Goal: Task Accomplishment & Management: Use online tool/utility

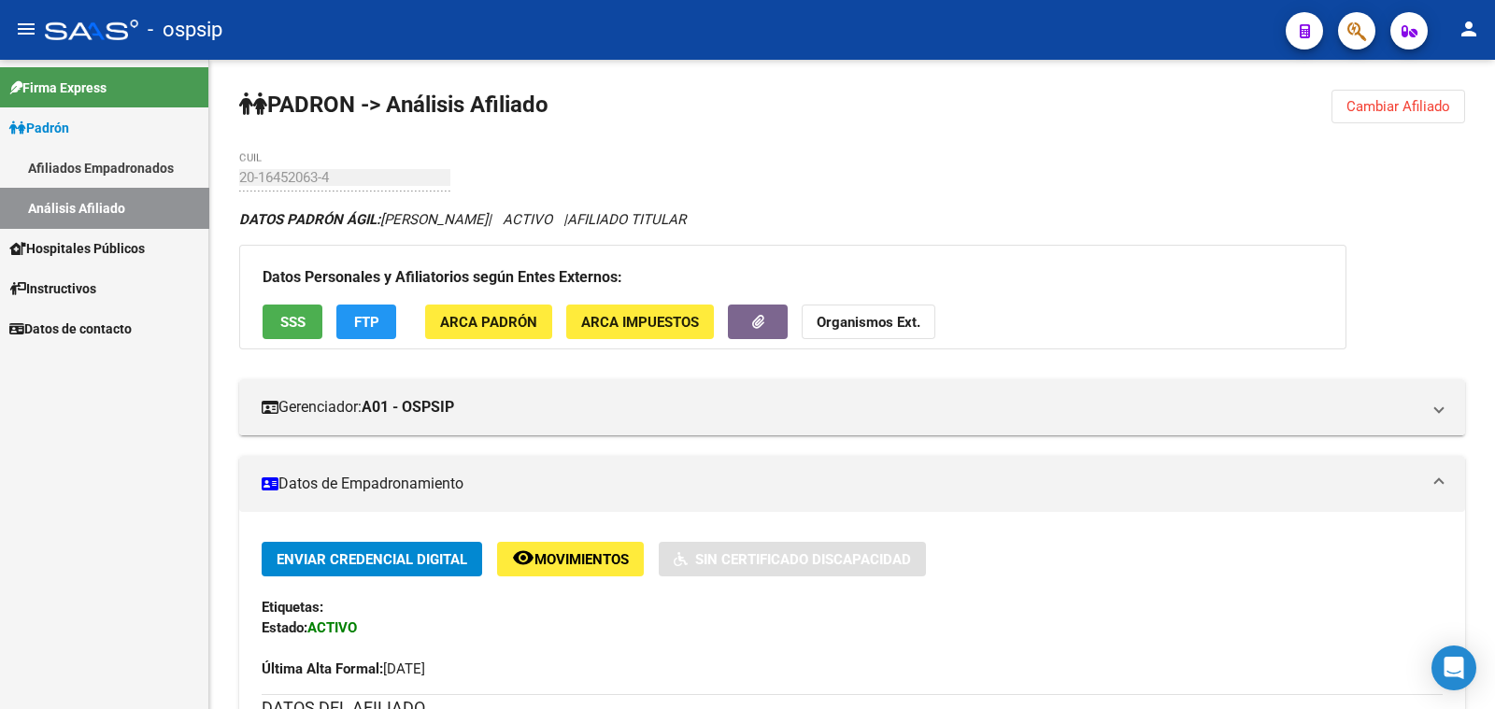
scroll to position [584, 0]
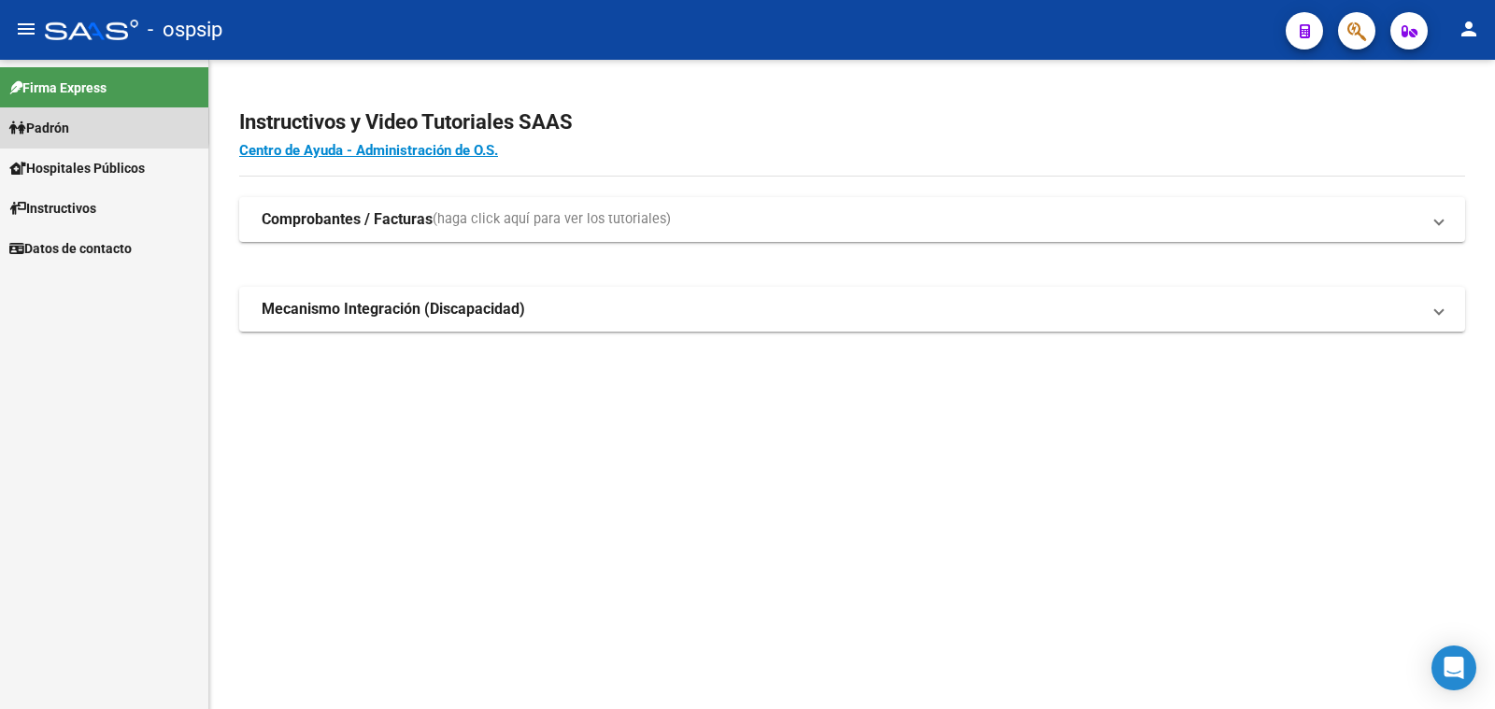
click at [56, 126] on span "Padrón" at bounding box center [39, 128] width 60 height 21
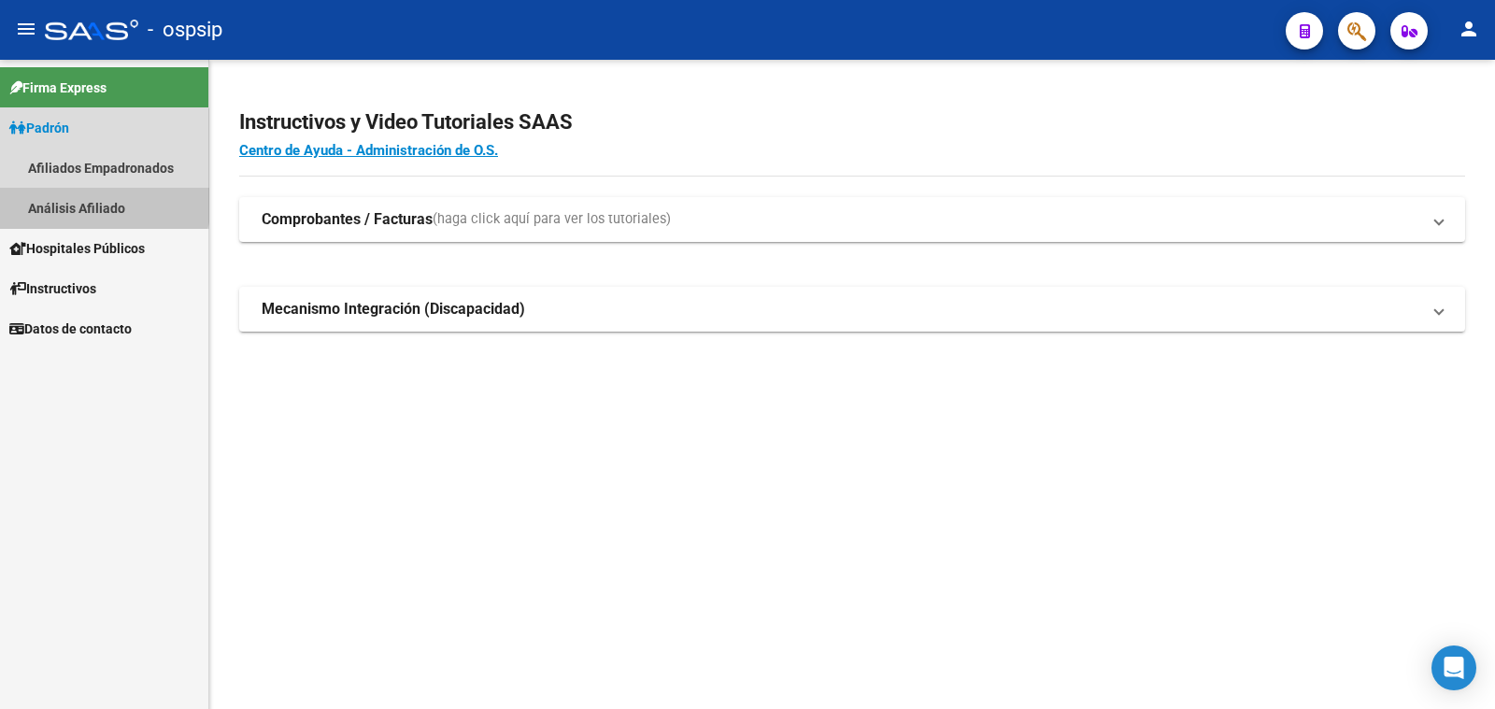
click at [97, 202] on link "Análisis Afiliado" at bounding box center [104, 208] width 208 height 40
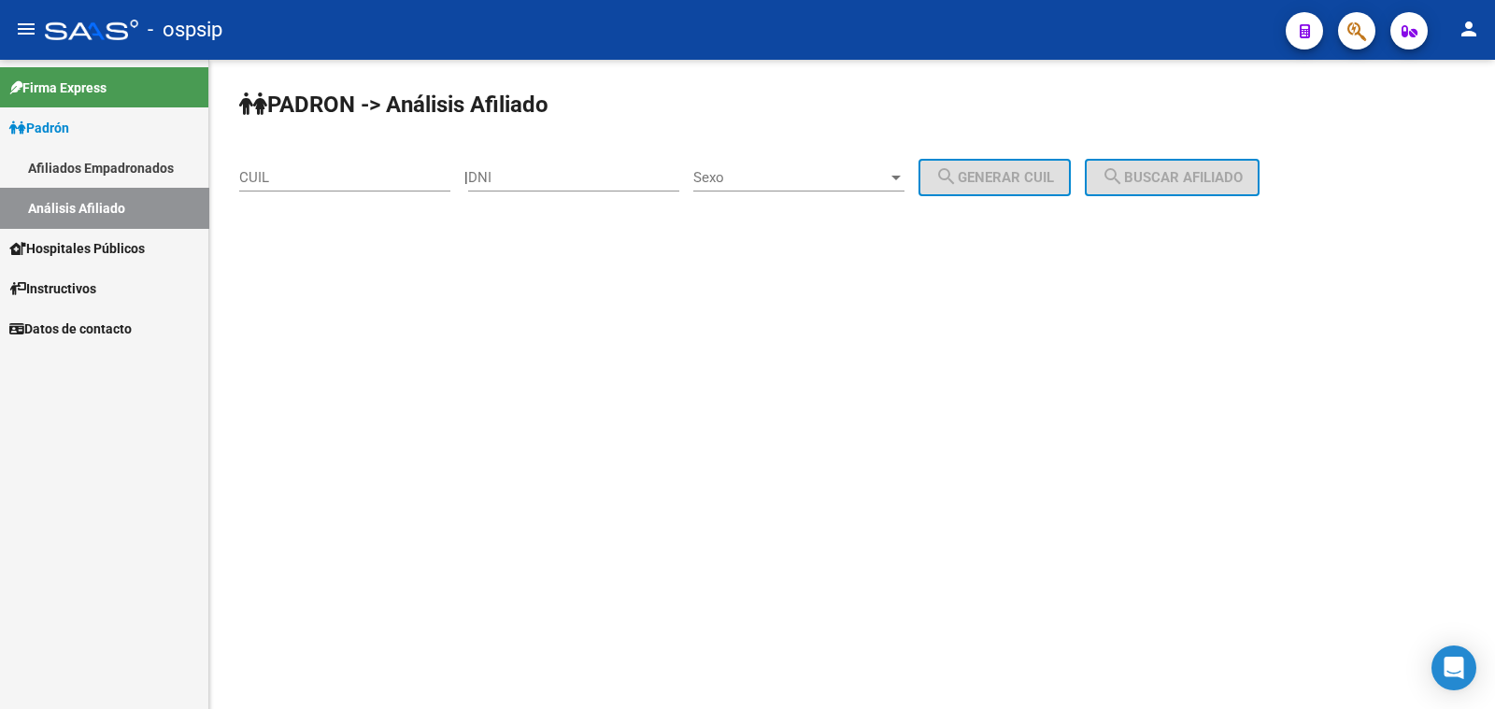
click at [541, 168] on div "DNI" at bounding box center [573, 171] width 211 height 40
drag, startPoint x: 541, startPoint y: 168, endPoint x: 508, endPoint y: 177, distance: 33.8
click at [508, 177] on input "DNI" at bounding box center [573, 177] width 211 height 17
paste input "44168448"
type input "44168448"
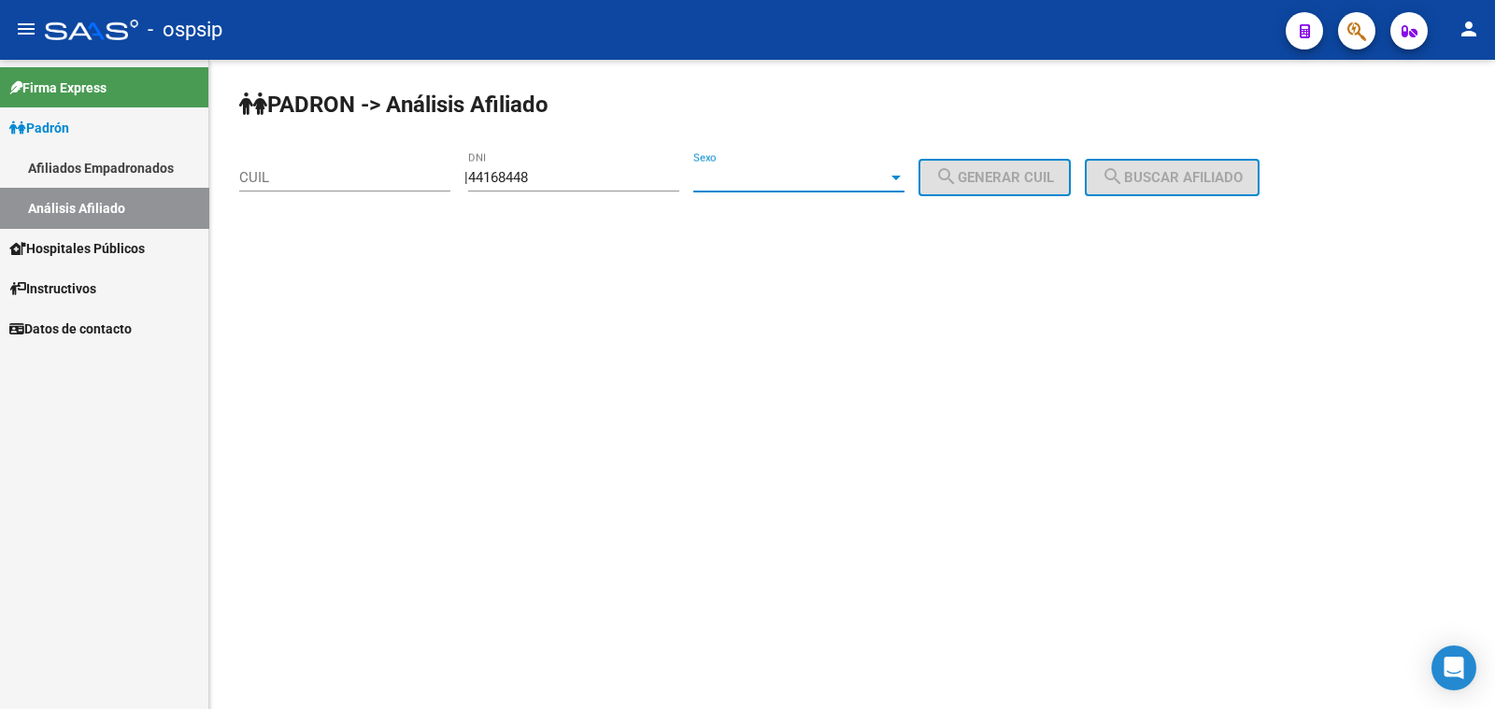
click at [813, 173] on span "Sexo" at bounding box center [790, 177] width 194 height 17
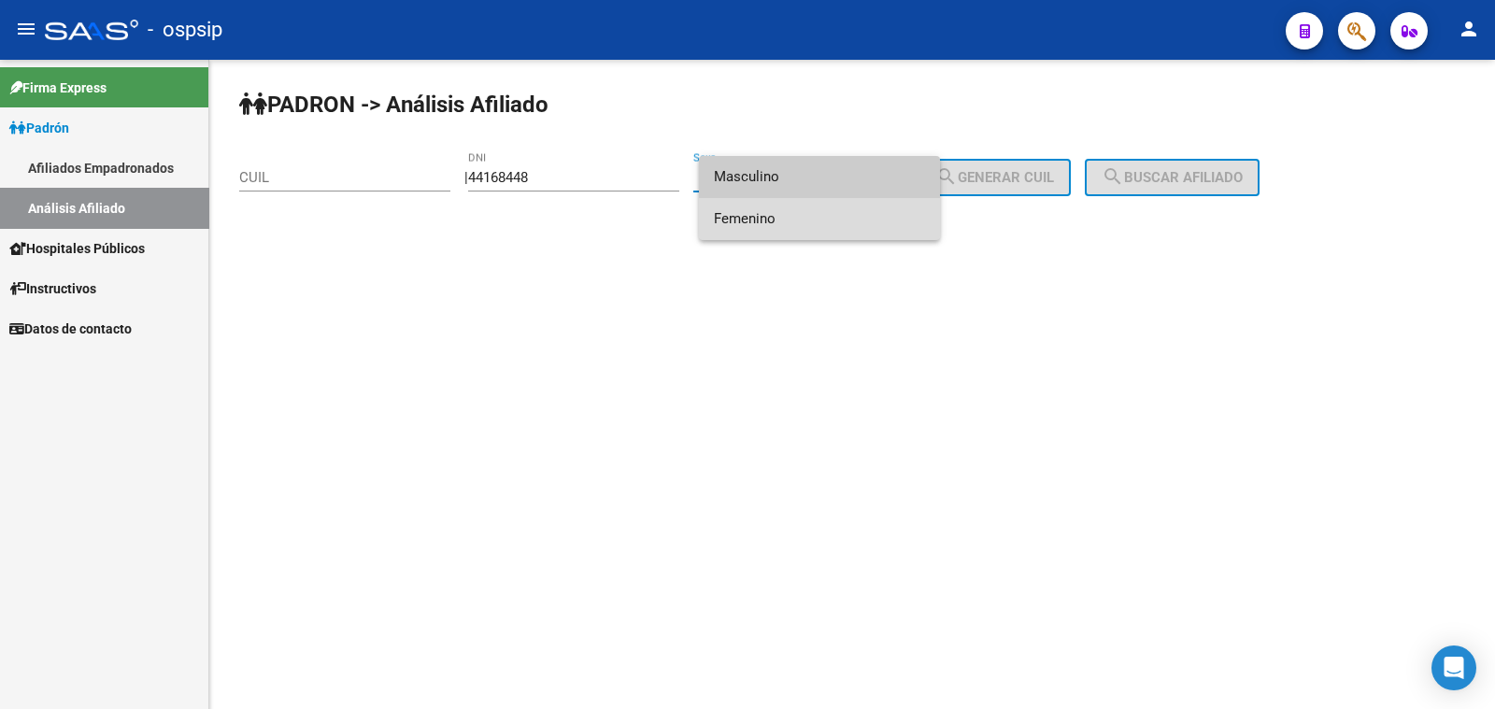
click at [797, 220] on span "Femenino" at bounding box center [819, 219] width 211 height 42
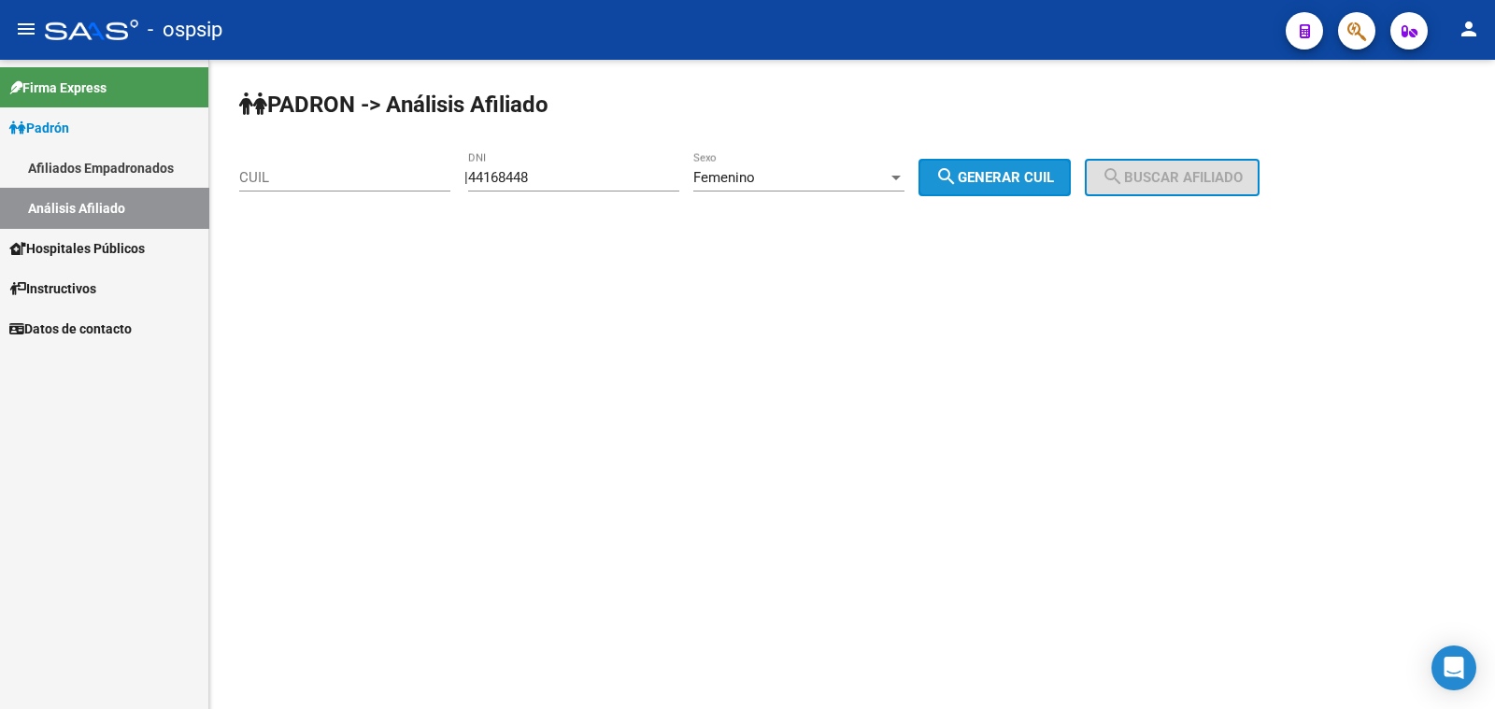
click at [1035, 170] on span "search Generar CUIL" at bounding box center [994, 177] width 119 height 17
type input "27-44168448-2"
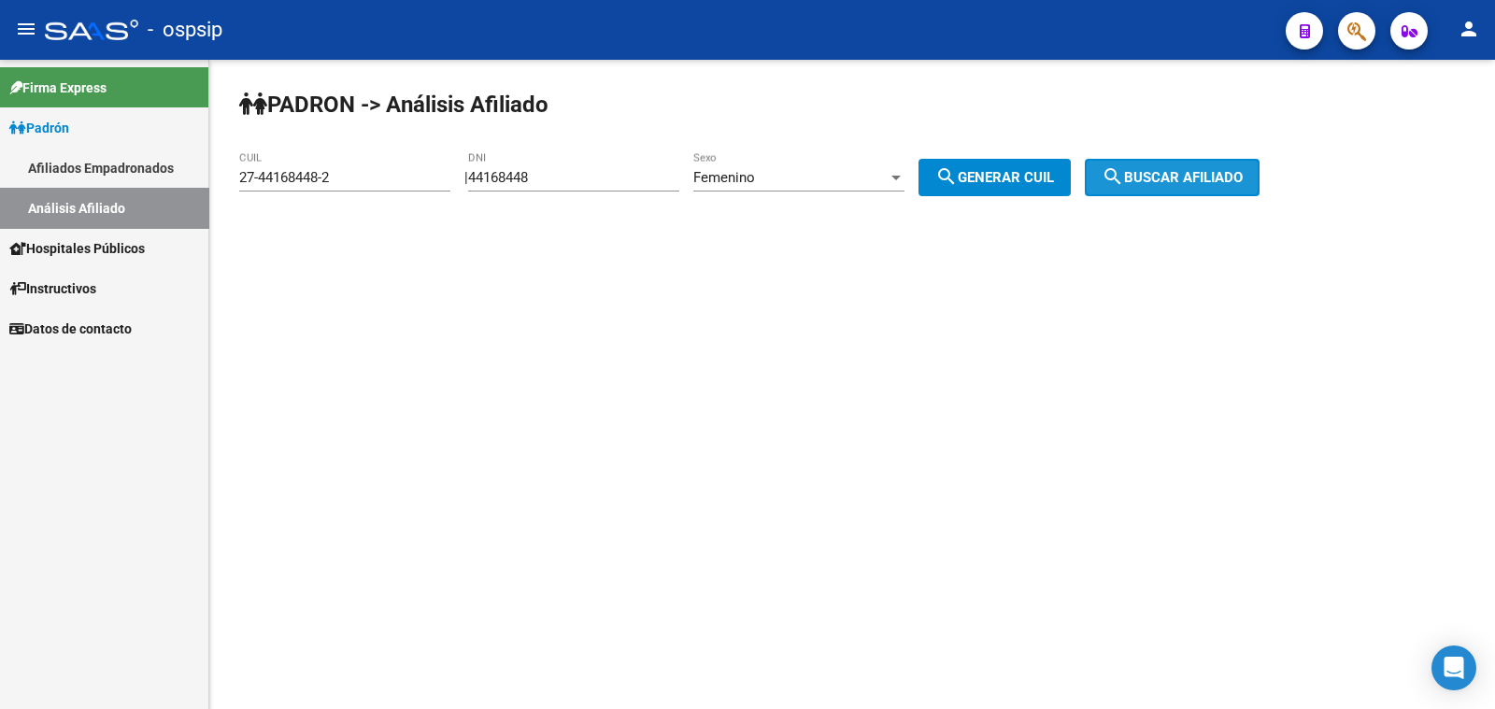
click at [1178, 178] on span "search Buscar afiliado" at bounding box center [1172, 177] width 141 height 17
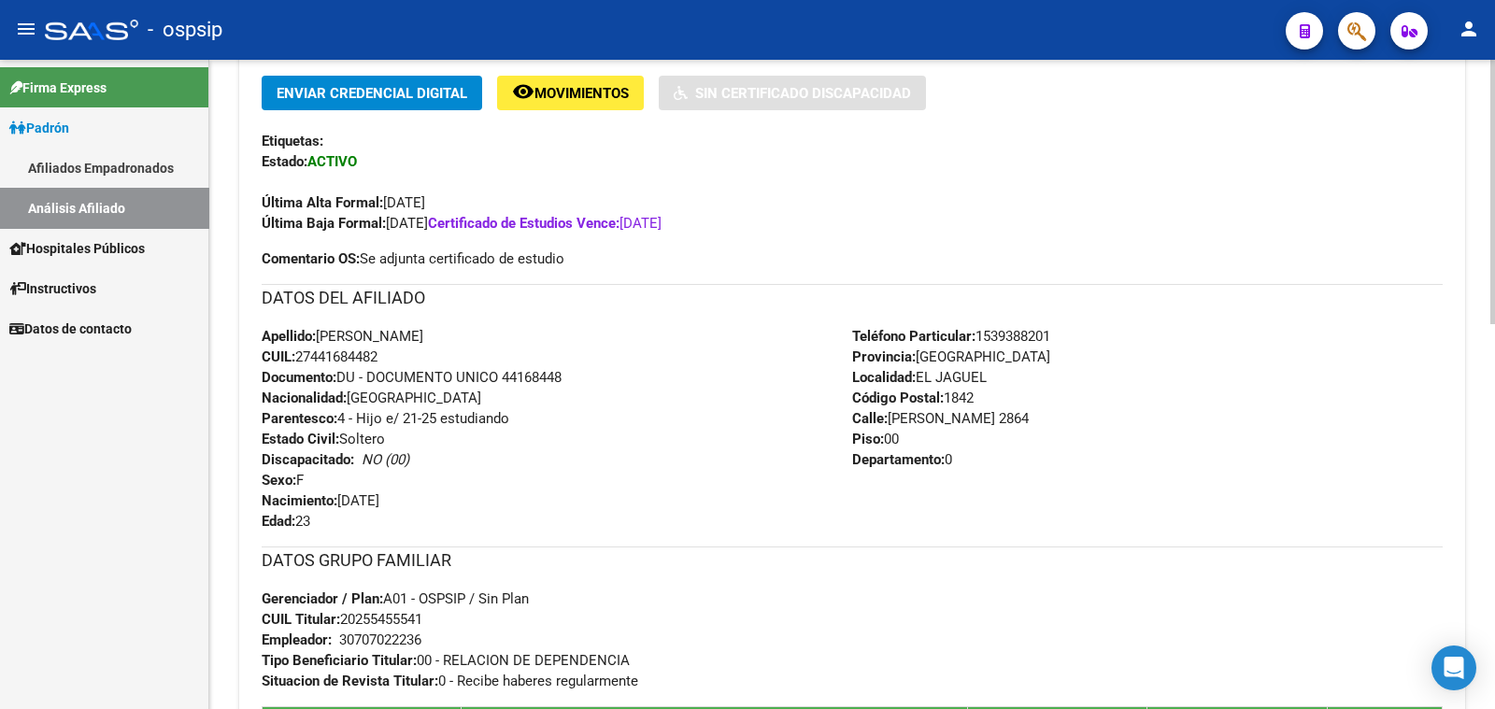
scroll to position [584, 0]
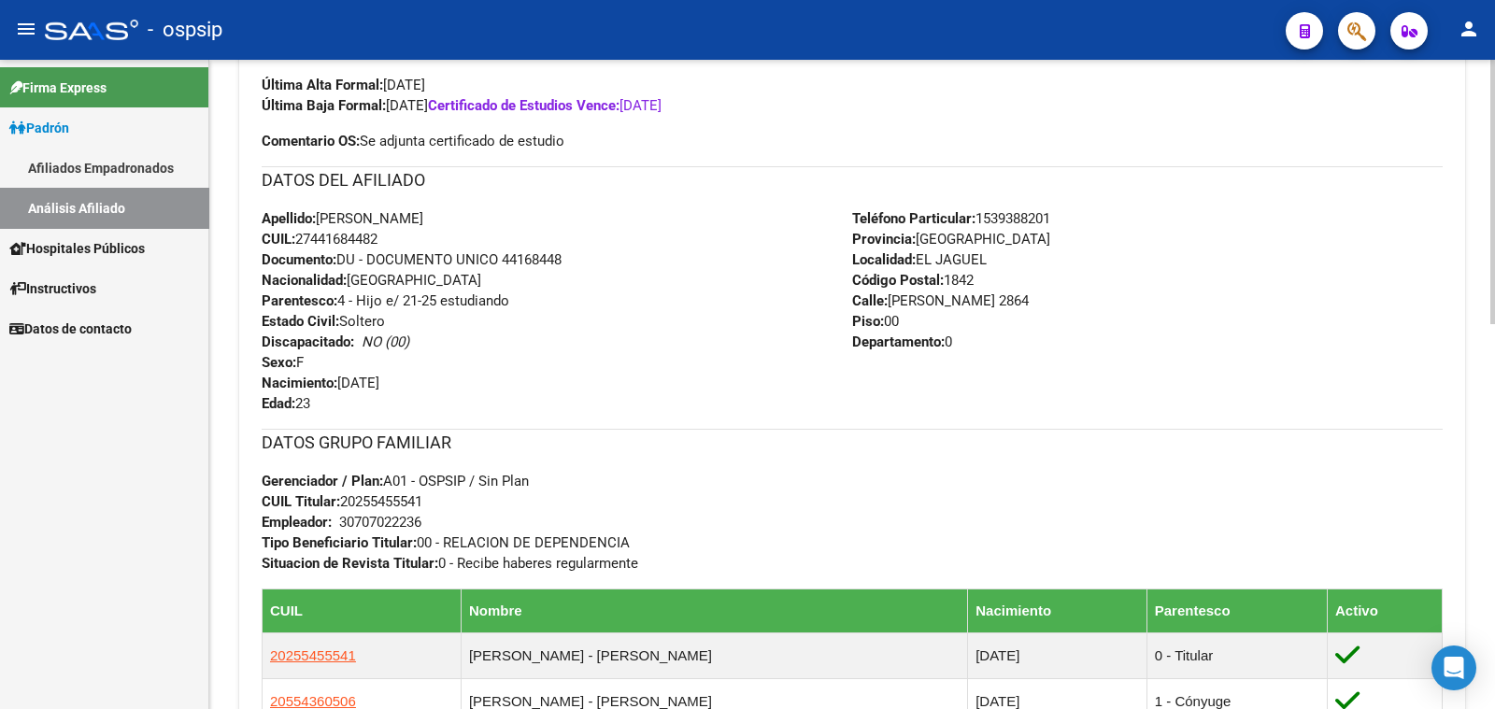
drag, startPoint x: 501, startPoint y: 256, endPoint x: 580, endPoint y: 254, distance: 79.5
click at [580, 254] on div "Apellido: [PERSON_NAME] CUIL: 27441684482 Documento: DU - DOCUMENTO UNICO 44168…" at bounding box center [557, 311] width 591 height 206
copy span "44168448"
click at [654, 320] on div "Apellido: [PERSON_NAME] CUIL: 27441684482 Documento: DU - DOCUMENTO UNICO 44168…" at bounding box center [557, 311] width 591 height 206
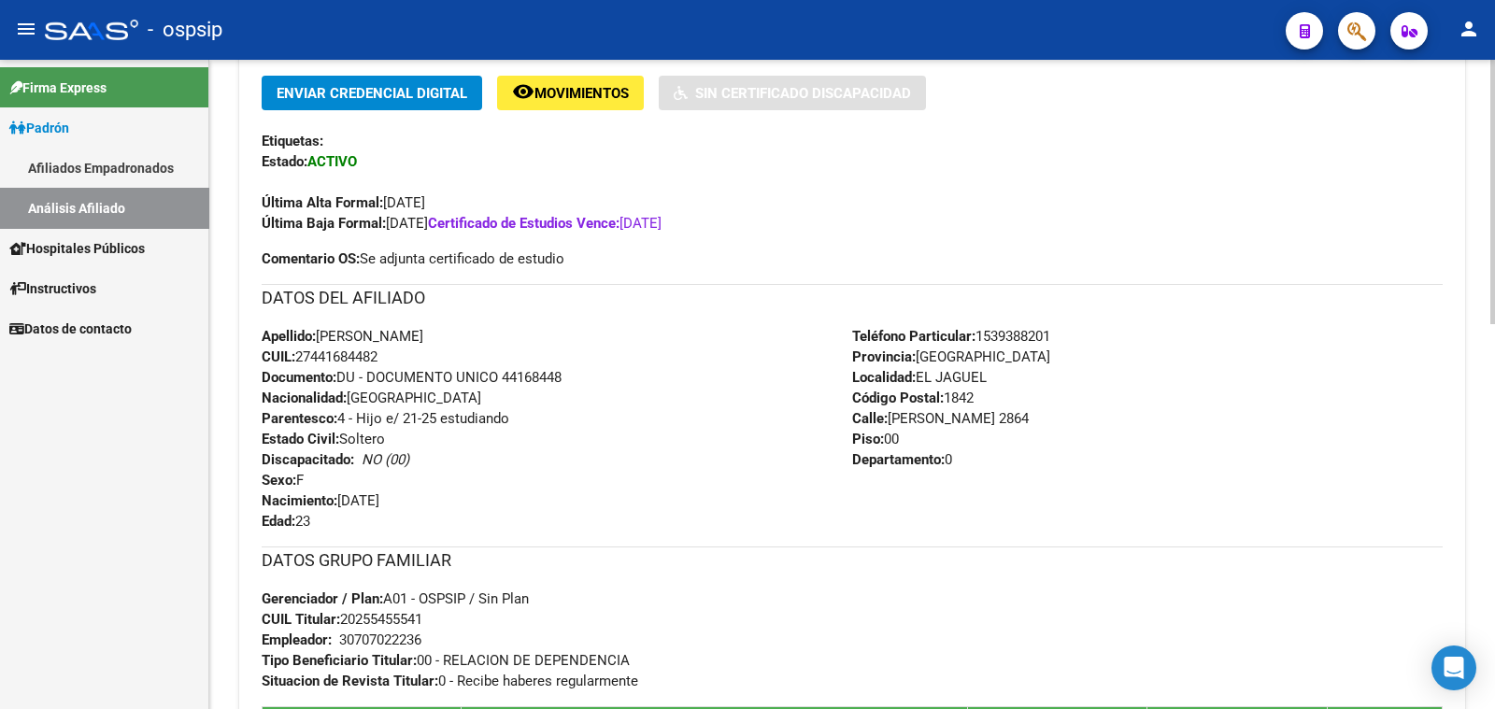
scroll to position [350, 0]
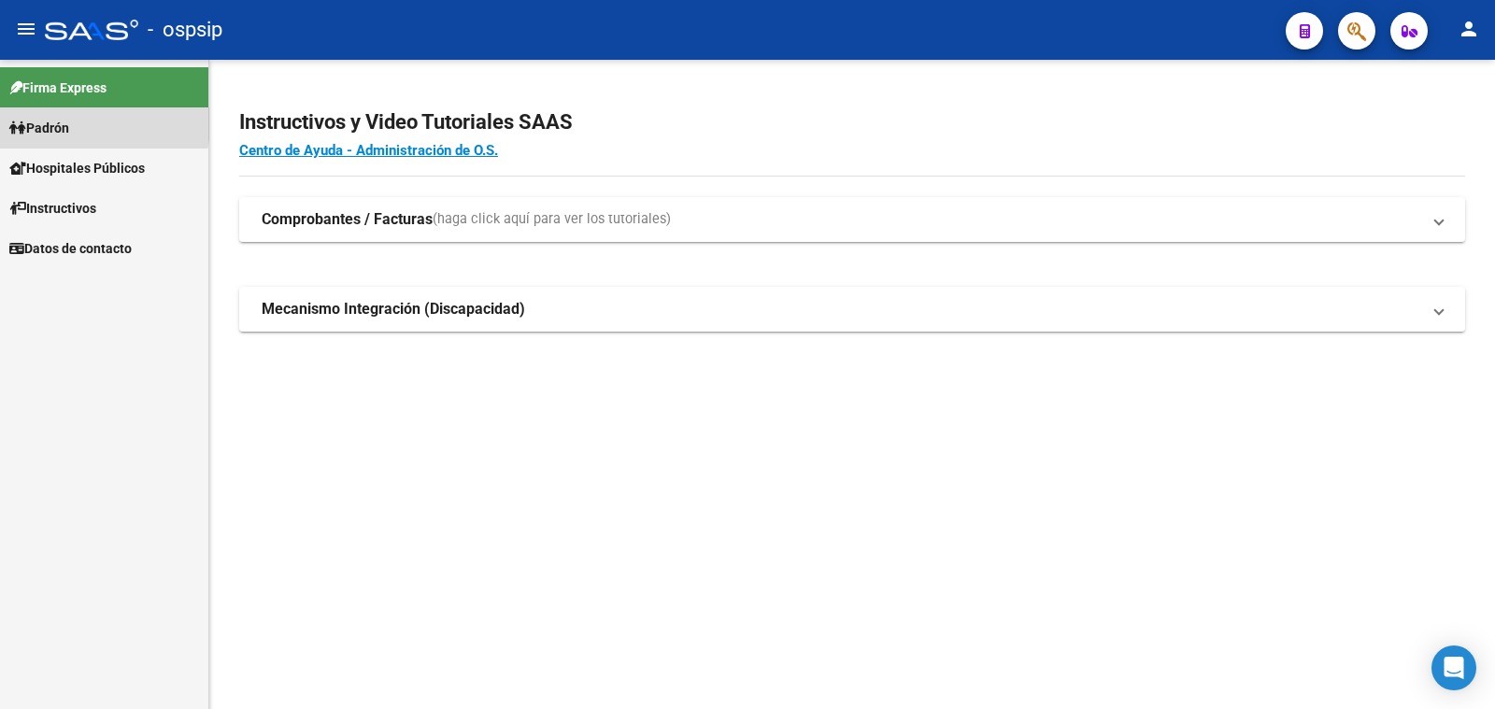
click at [56, 122] on span "Padrón" at bounding box center [39, 128] width 60 height 21
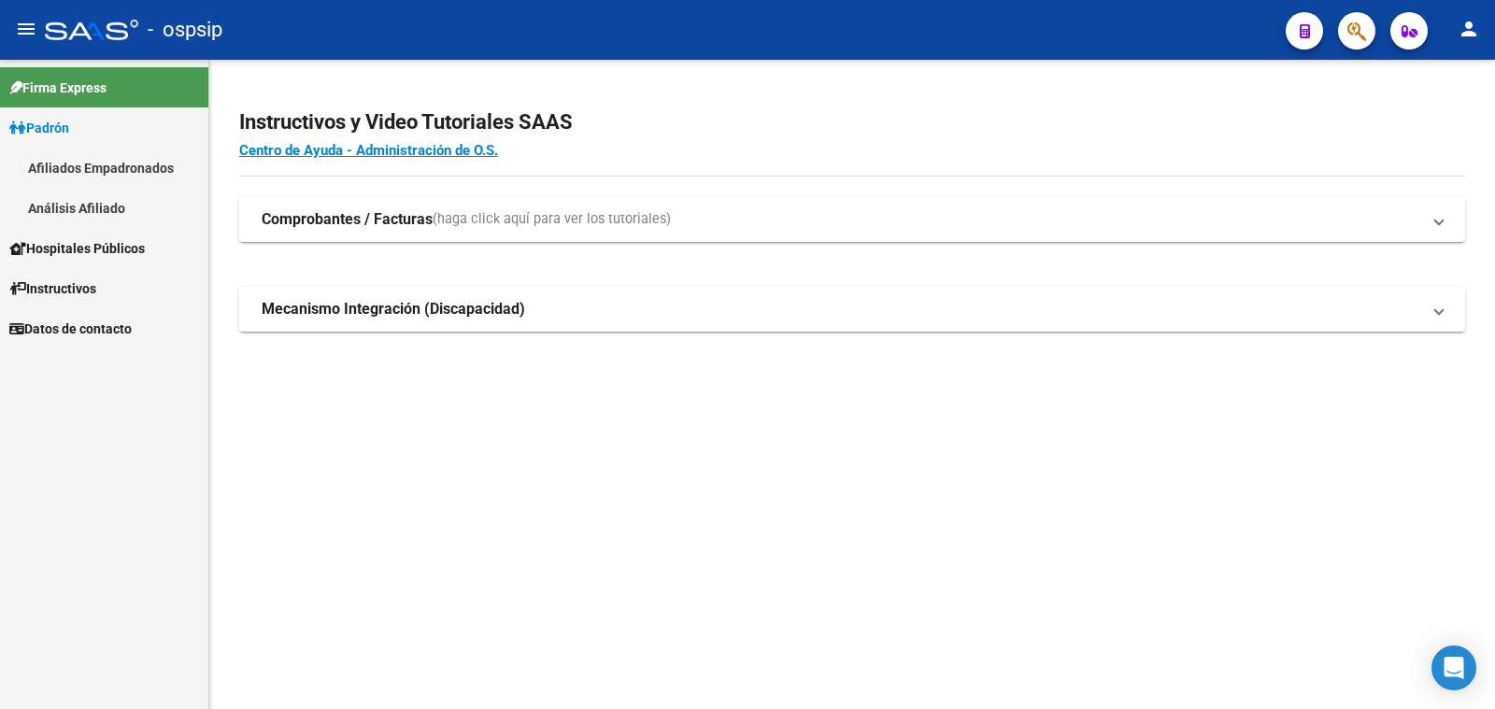
click at [61, 203] on link "Análisis Afiliado" at bounding box center [104, 208] width 208 height 40
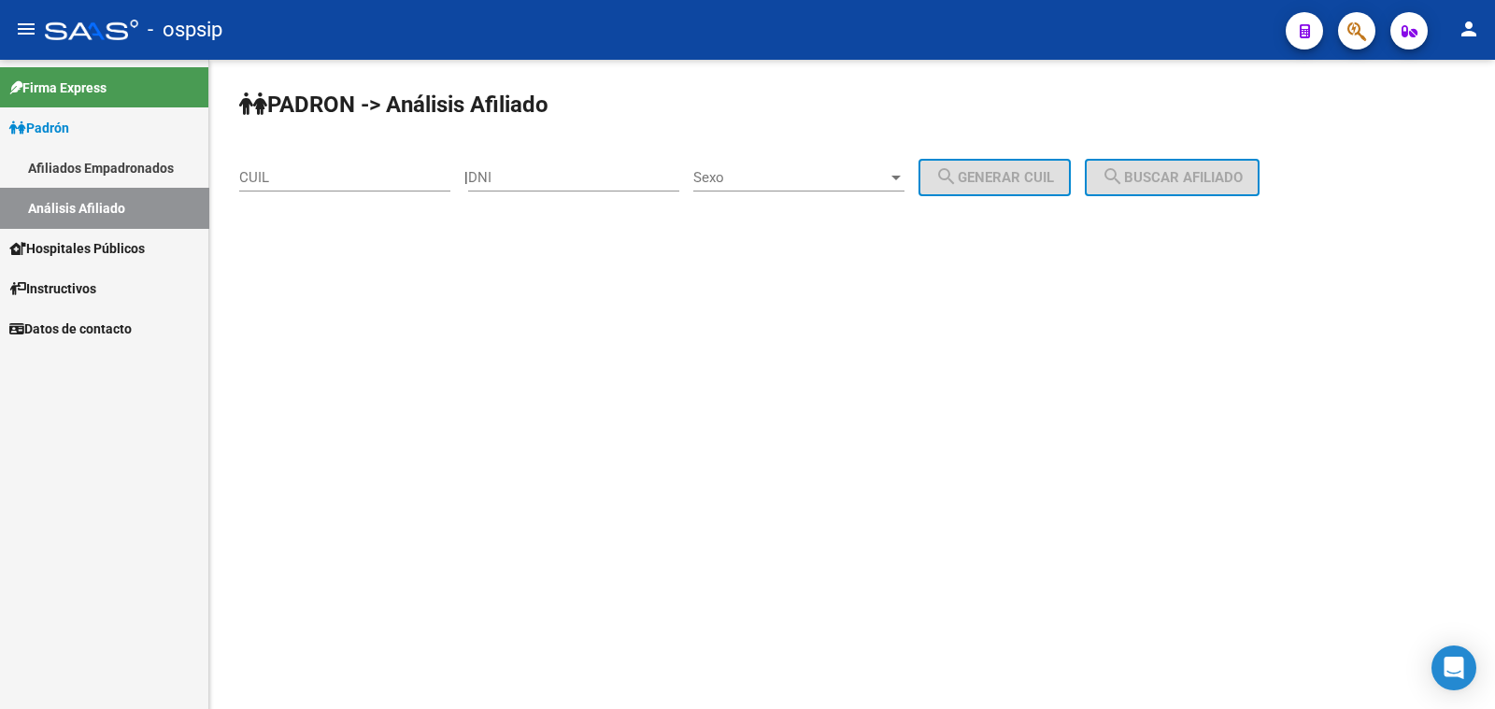
click at [572, 178] on input "DNI" at bounding box center [573, 177] width 211 height 17
paste input "44168448"
type input "44168448"
click at [821, 178] on span "Sexo" at bounding box center [790, 177] width 194 height 17
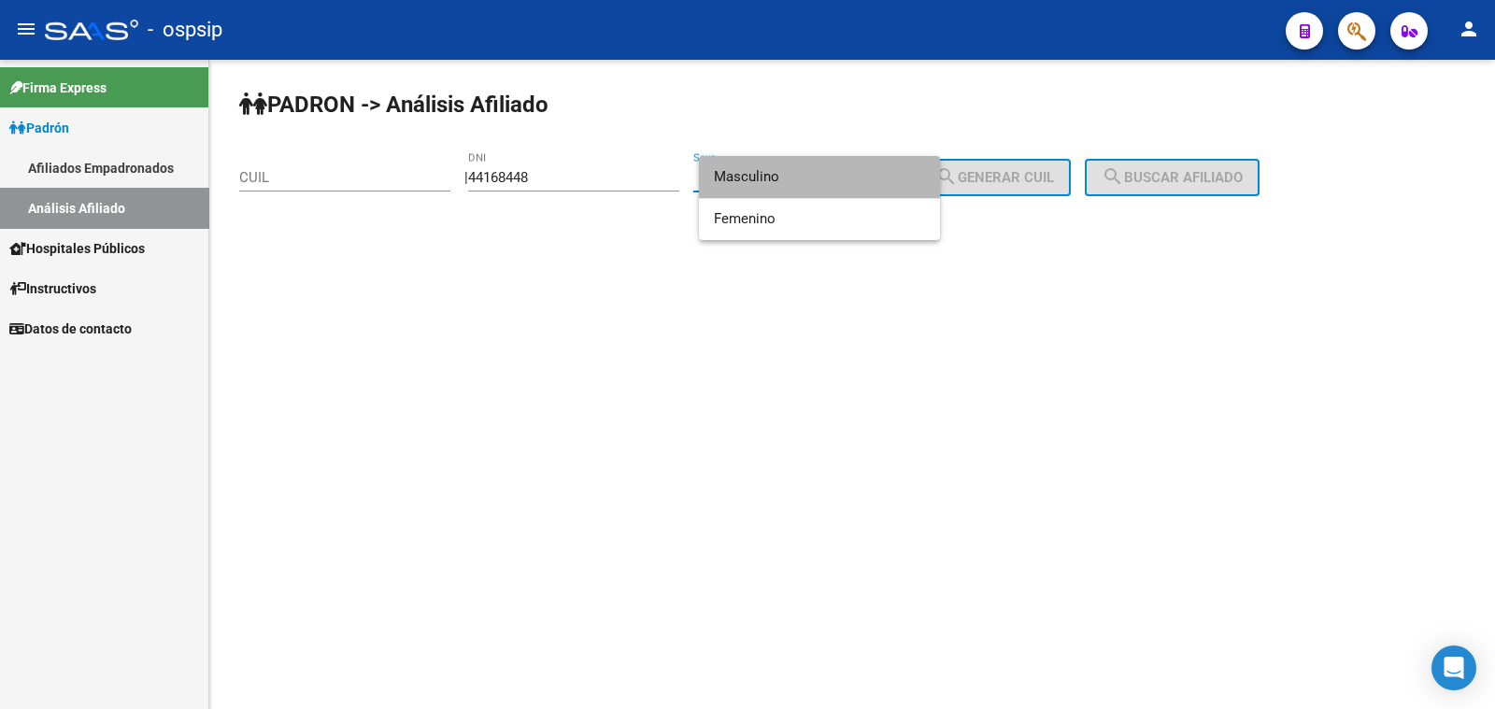
click at [821, 178] on span "Masculino" at bounding box center [819, 177] width 211 height 42
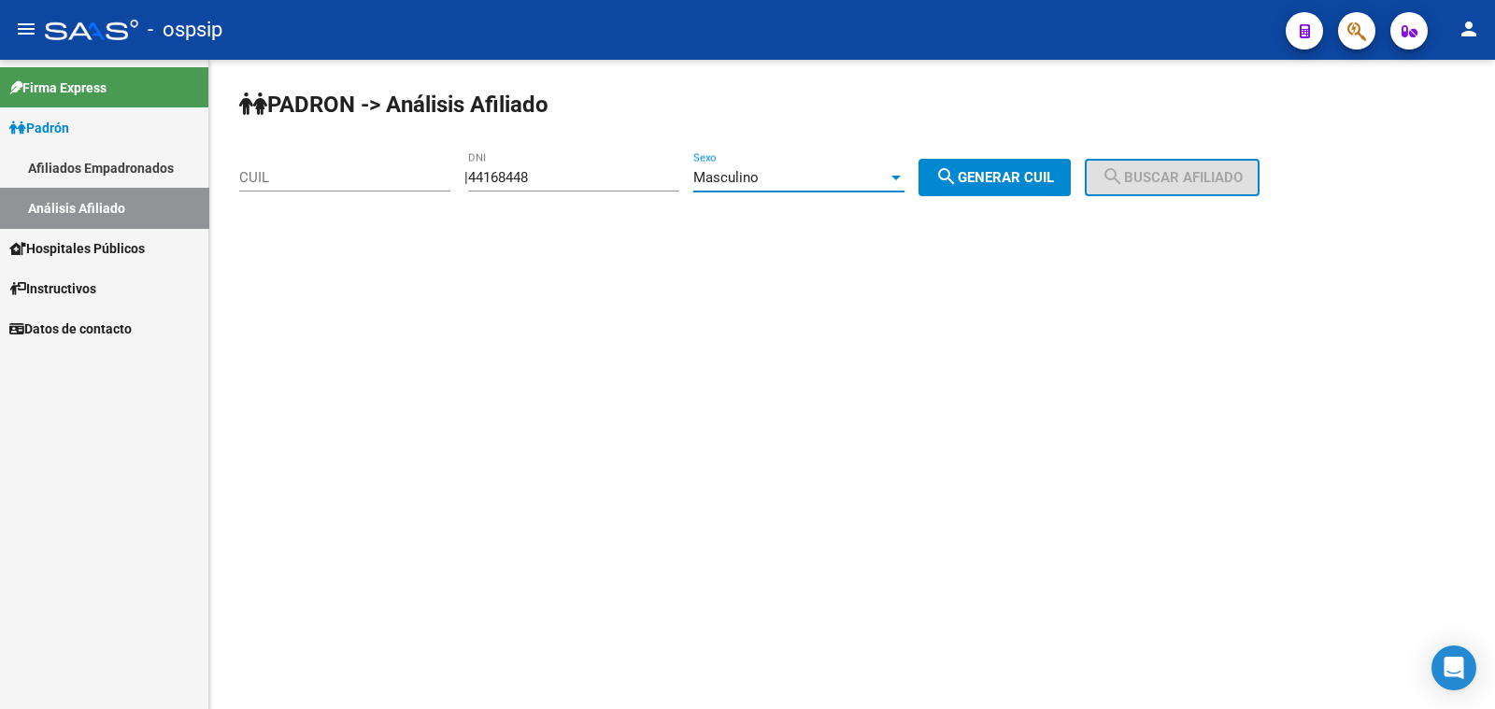
click at [821, 178] on div "Masculino" at bounding box center [790, 177] width 194 height 17
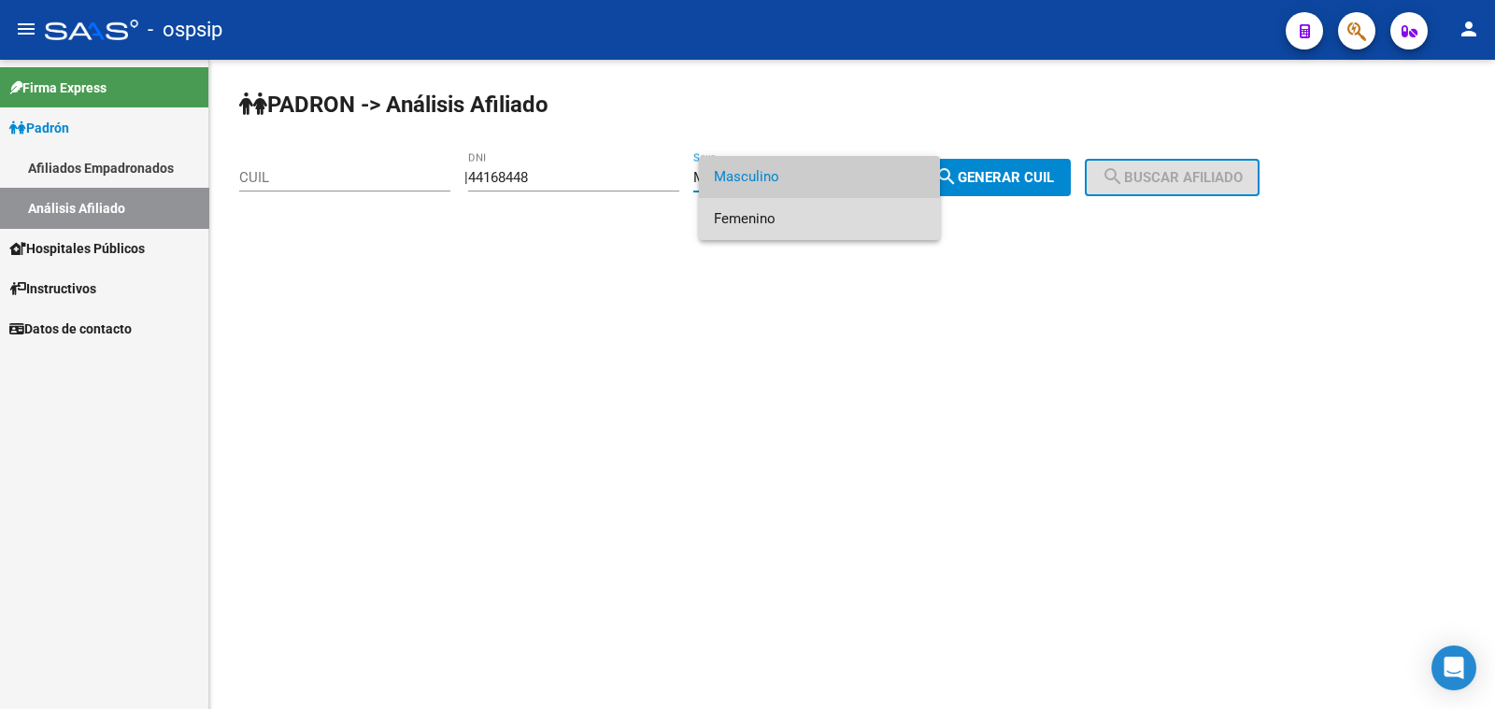
click at [850, 221] on span "Femenino" at bounding box center [819, 219] width 211 height 42
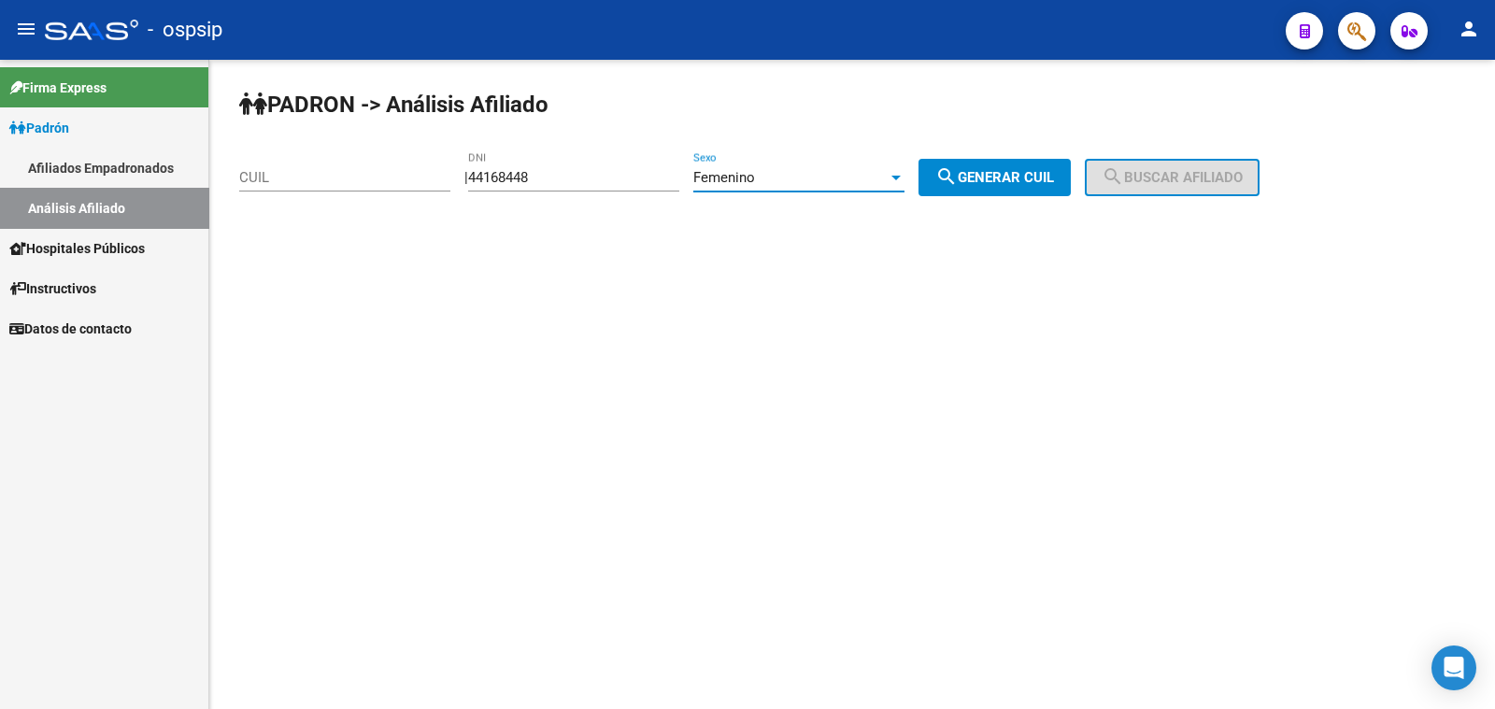
click at [1008, 178] on span "search Generar CUIL" at bounding box center [994, 177] width 119 height 17
type input "27-44168448-2"
click at [1124, 171] on mat-icon "search" at bounding box center [1113, 176] width 22 height 22
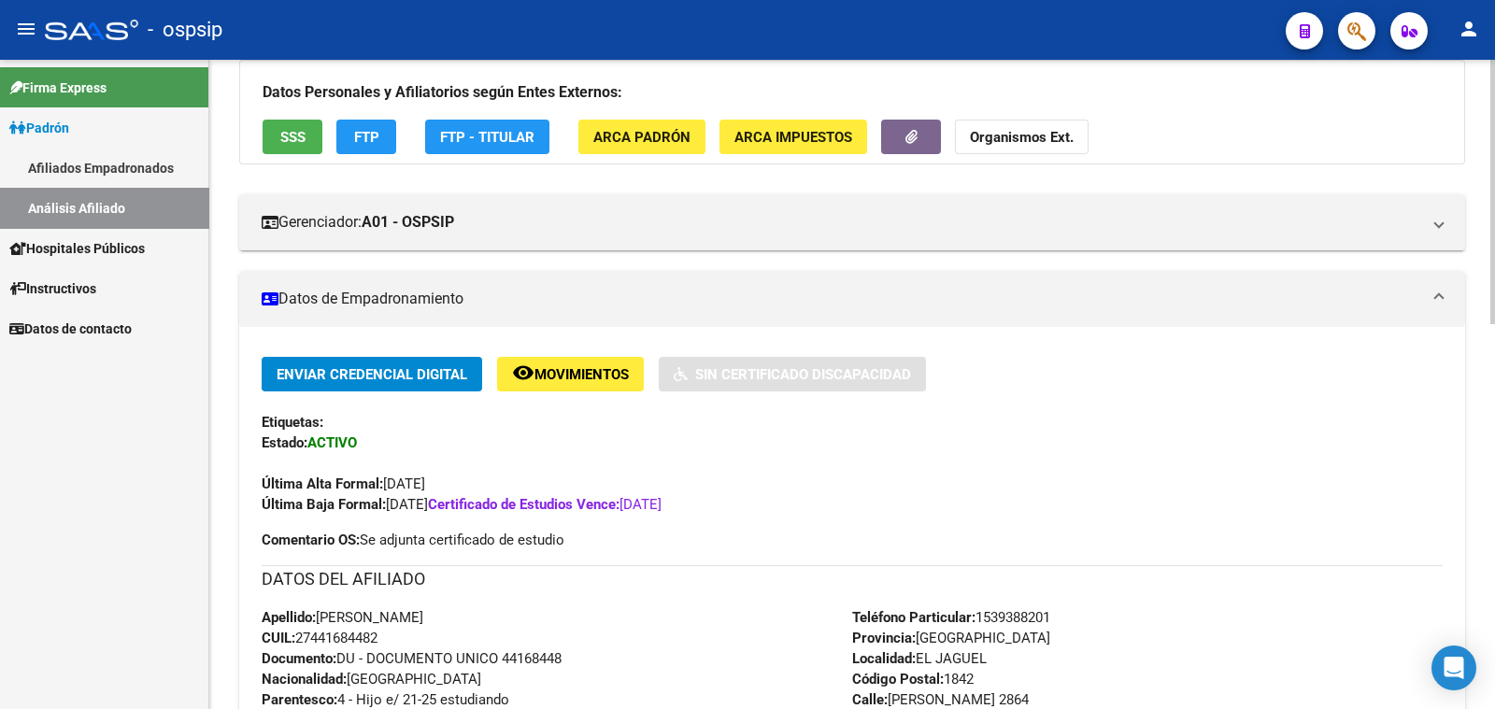
scroll to position [116, 0]
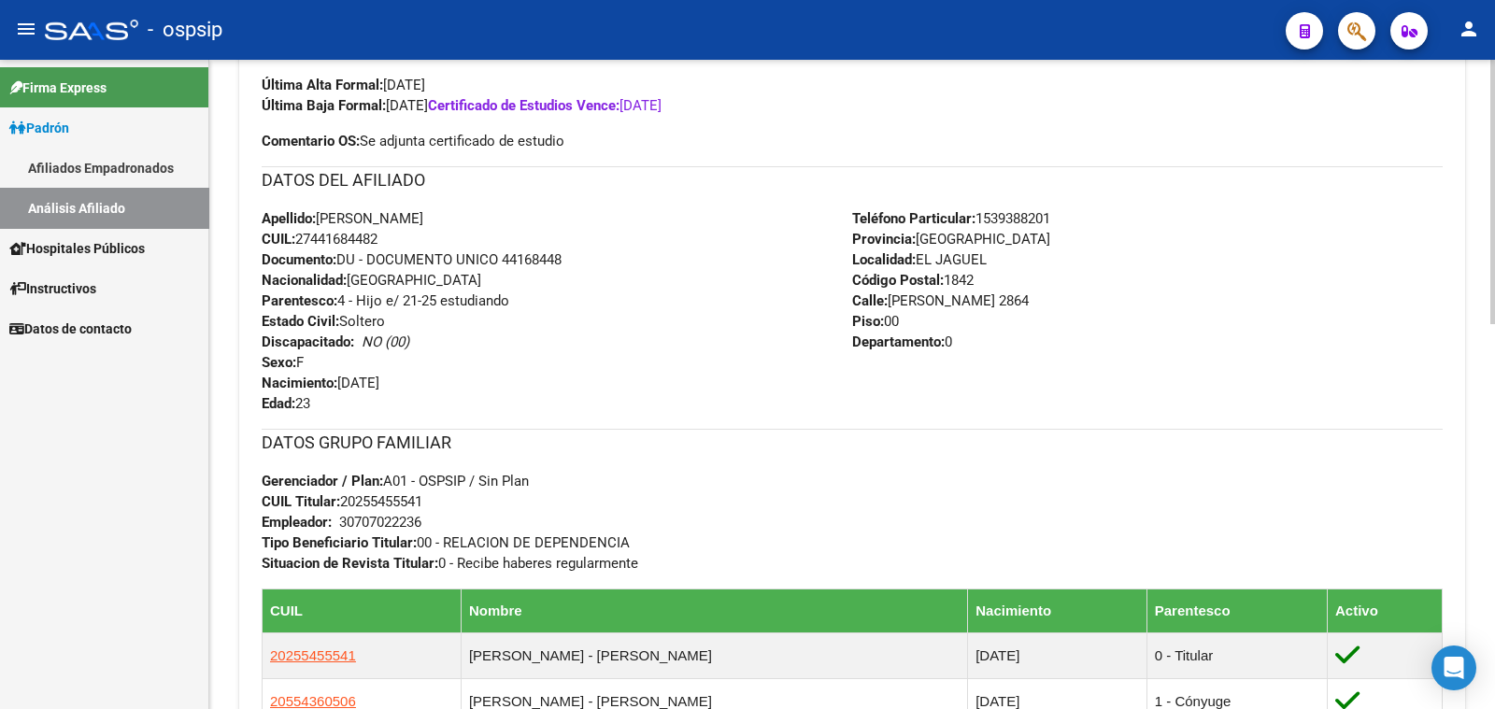
scroll to position [233, 0]
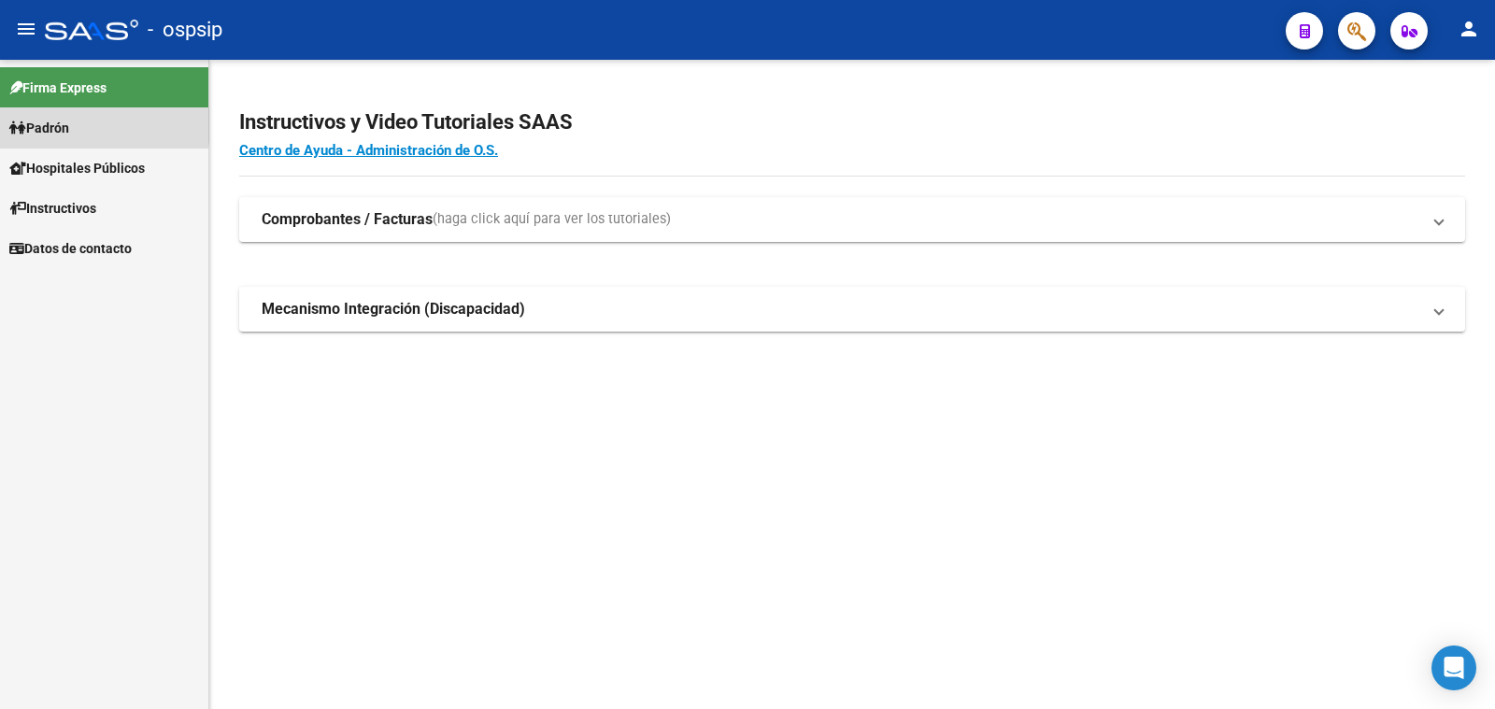
click at [57, 125] on span "Padrón" at bounding box center [39, 128] width 60 height 21
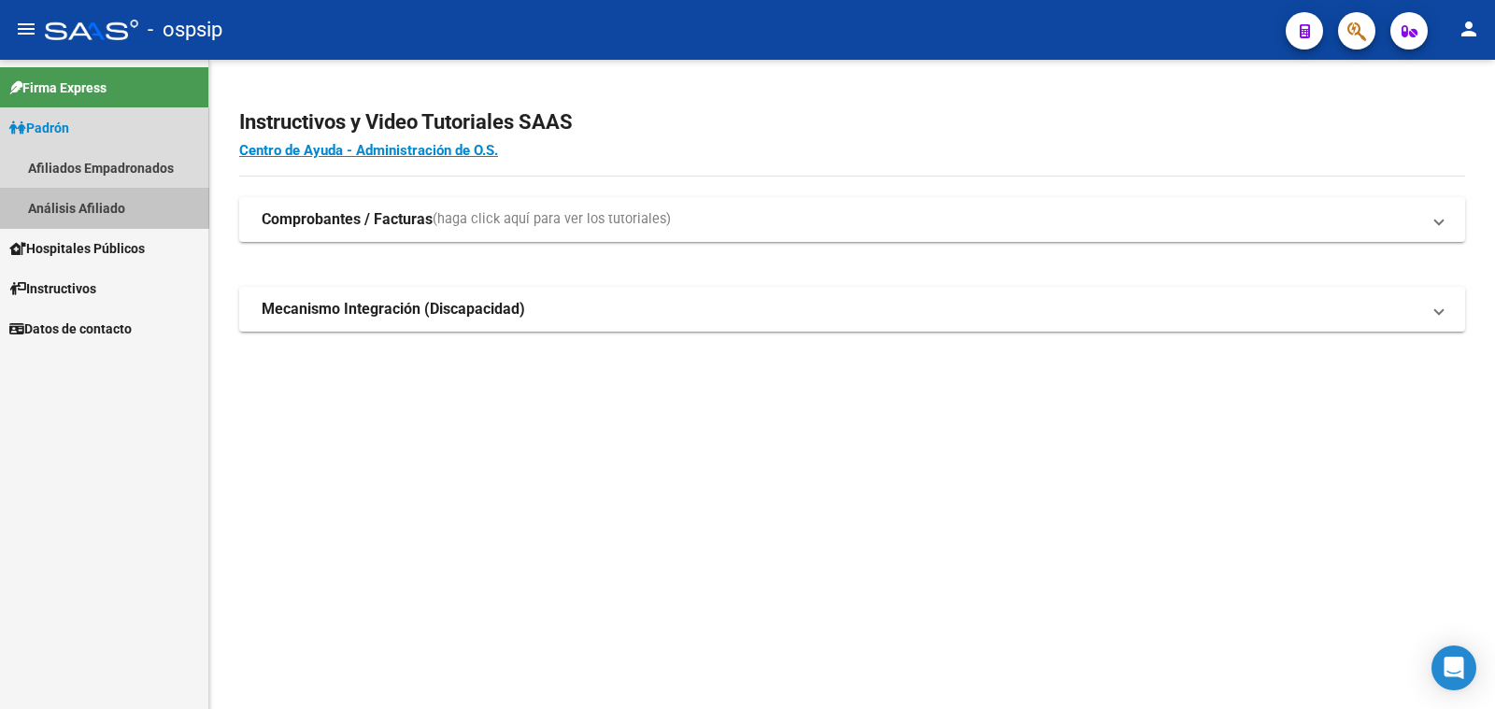
click at [78, 204] on link "Análisis Afiliado" at bounding box center [104, 208] width 208 height 40
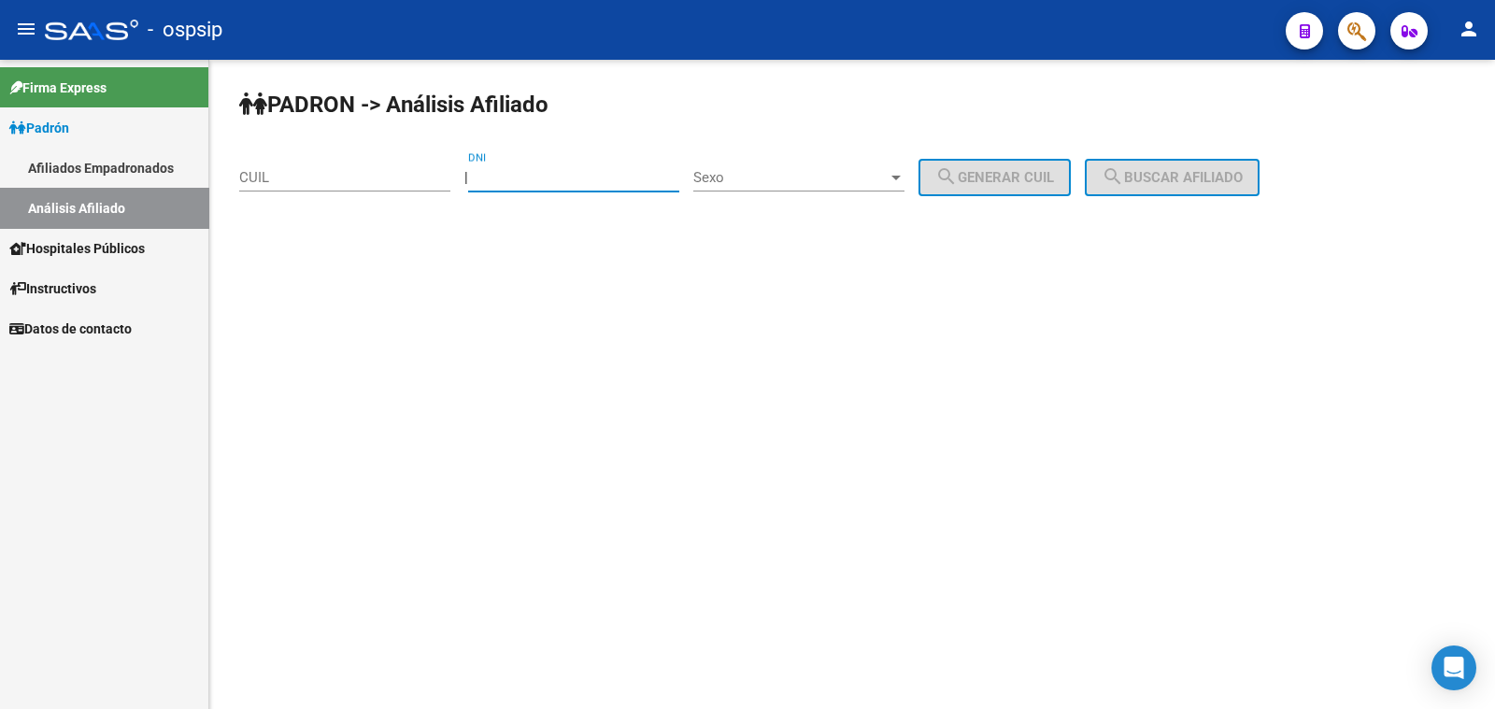
click at [548, 170] on input "DNI" at bounding box center [573, 177] width 211 height 17
type input "17249718"
click at [779, 168] on div "Sexo Sexo" at bounding box center [798, 171] width 211 height 40
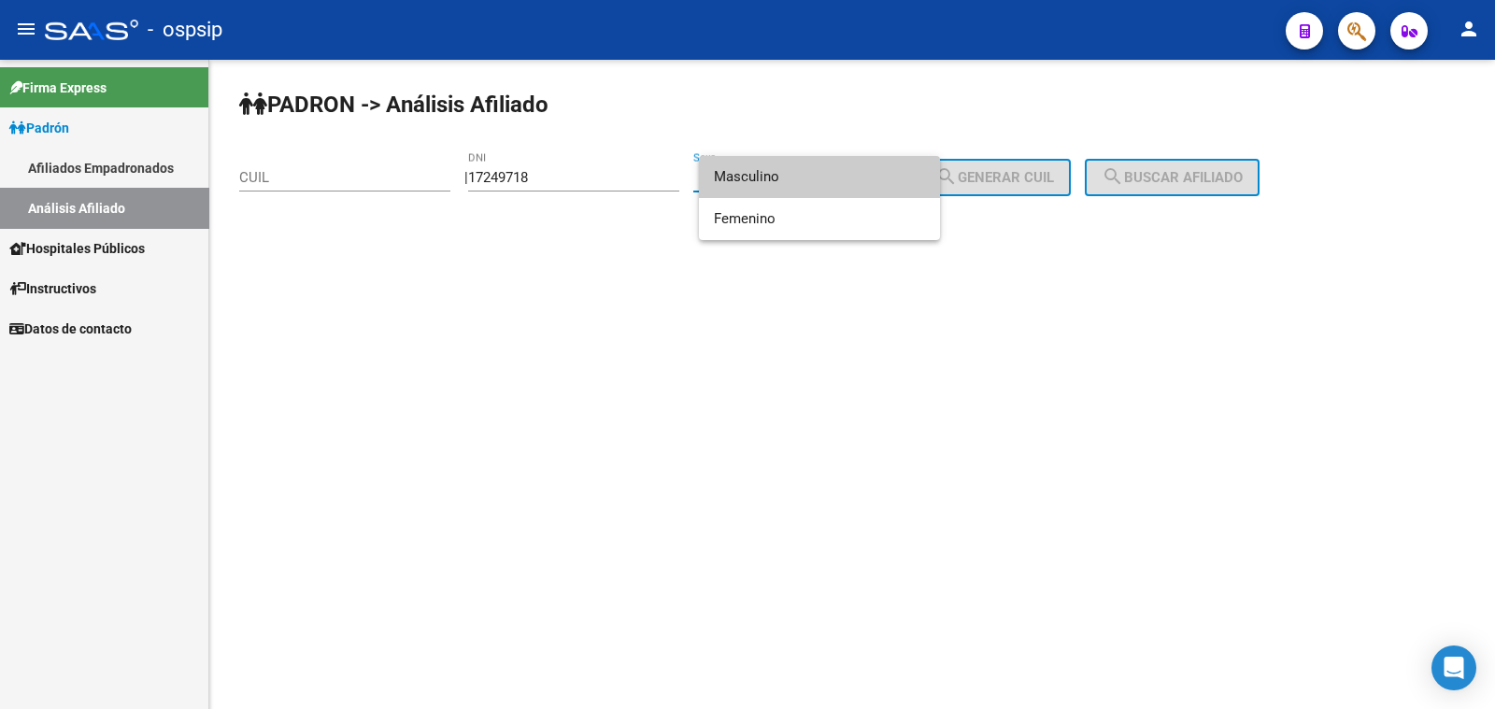
drag, startPoint x: 782, startPoint y: 168, endPoint x: 792, endPoint y: 170, distance: 9.5
click at [785, 169] on span "Masculino" at bounding box center [819, 177] width 211 height 42
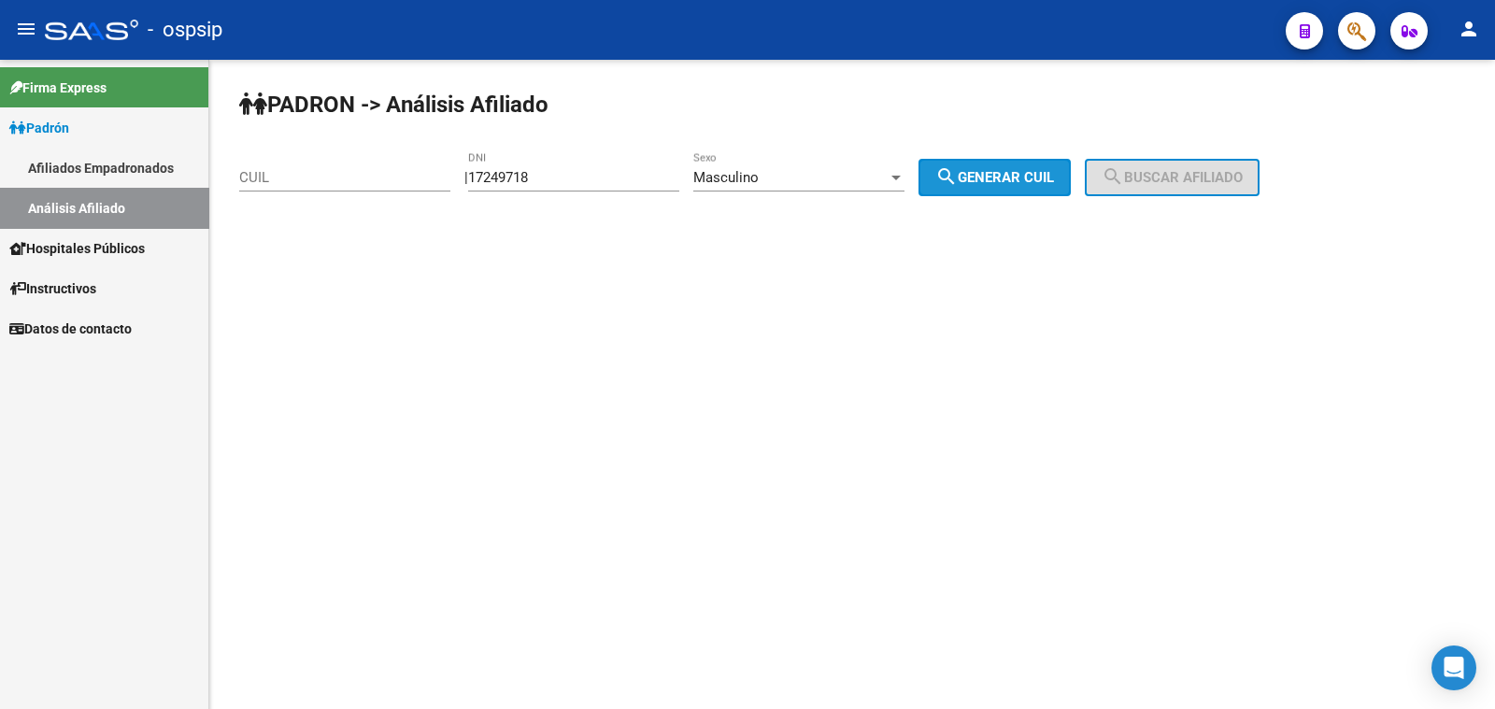
drag, startPoint x: 1031, startPoint y: 162, endPoint x: 1048, endPoint y: 172, distance: 19.7
click at [1036, 167] on button "search Generar CUIL" at bounding box center [995, 177] width 152 height 37
type input "20-17249718-8"
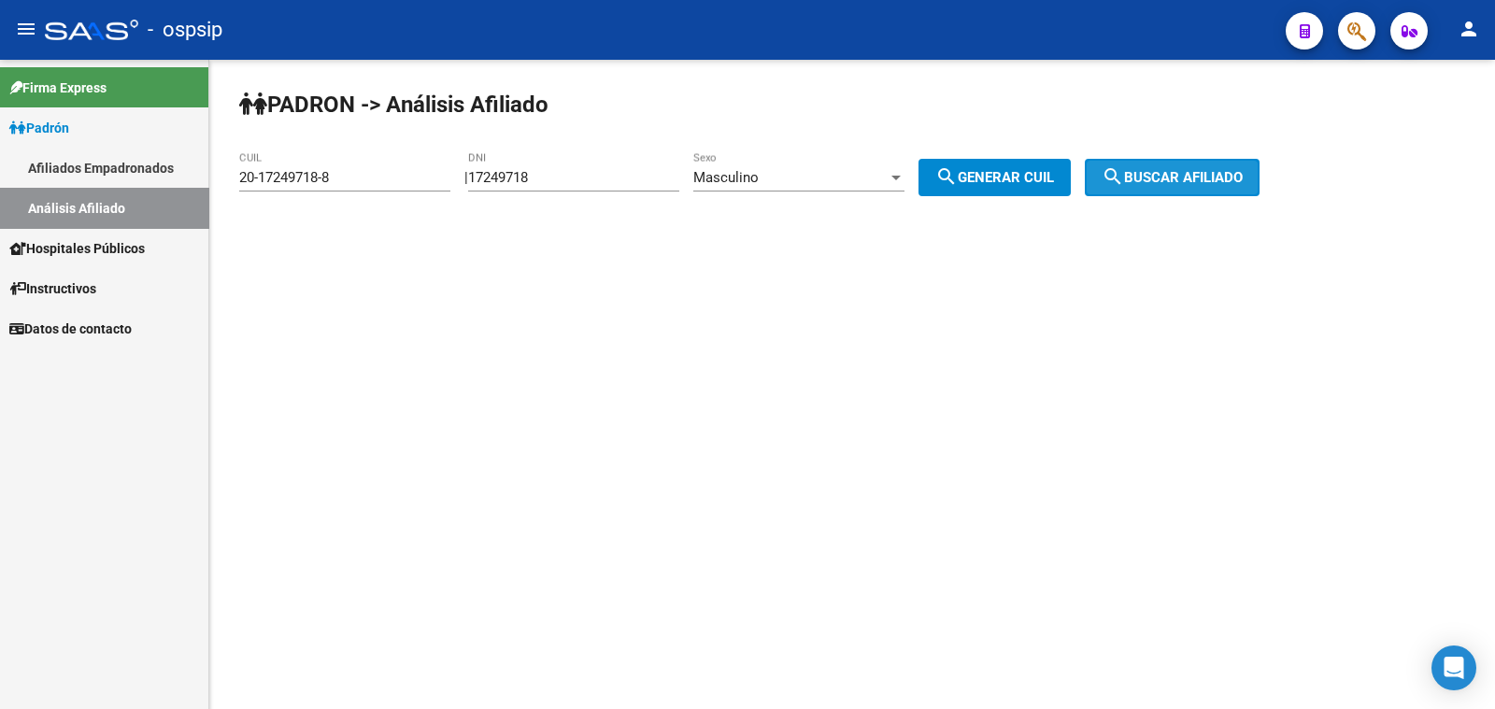
click at [1124, 165] on mat-icon "search" at bounding box center [1113, 176] width 22 height 22
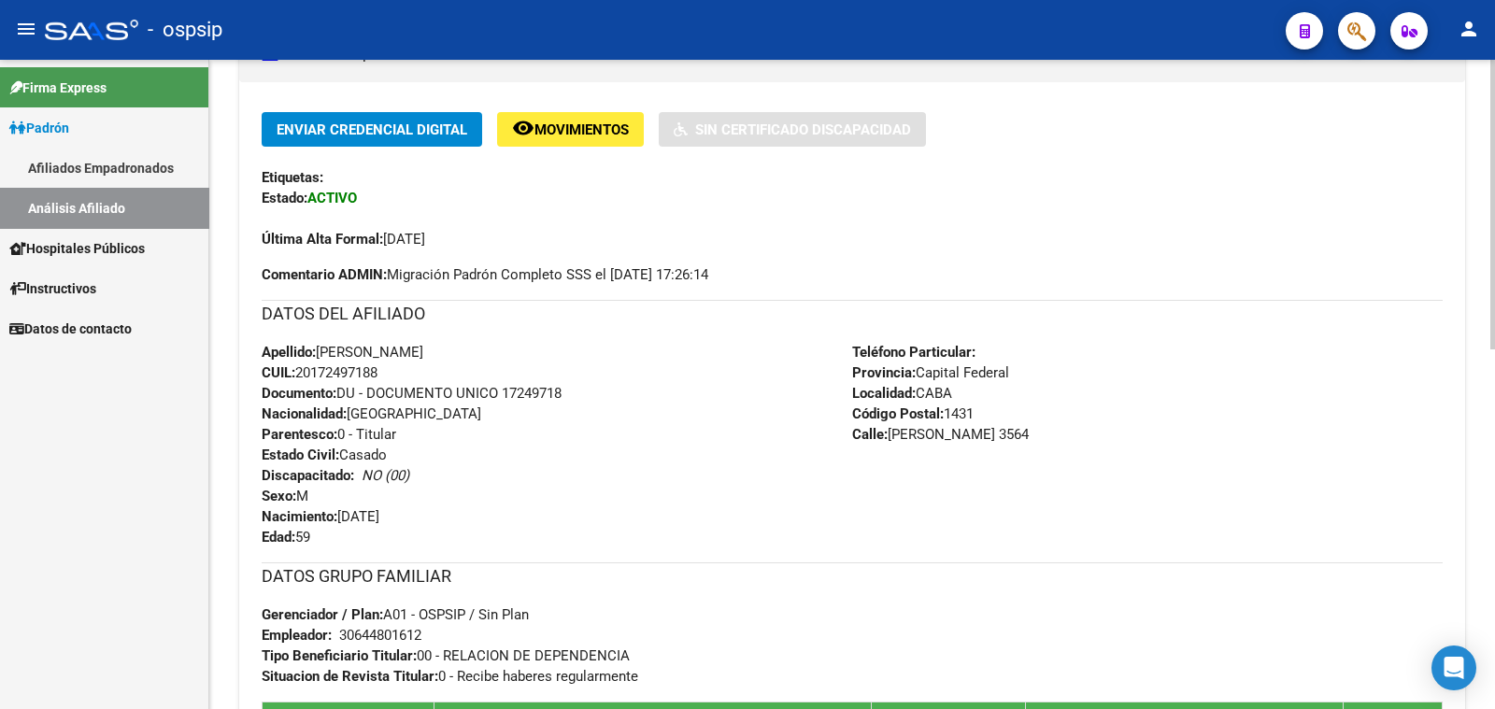
scroll to position [466, 0]
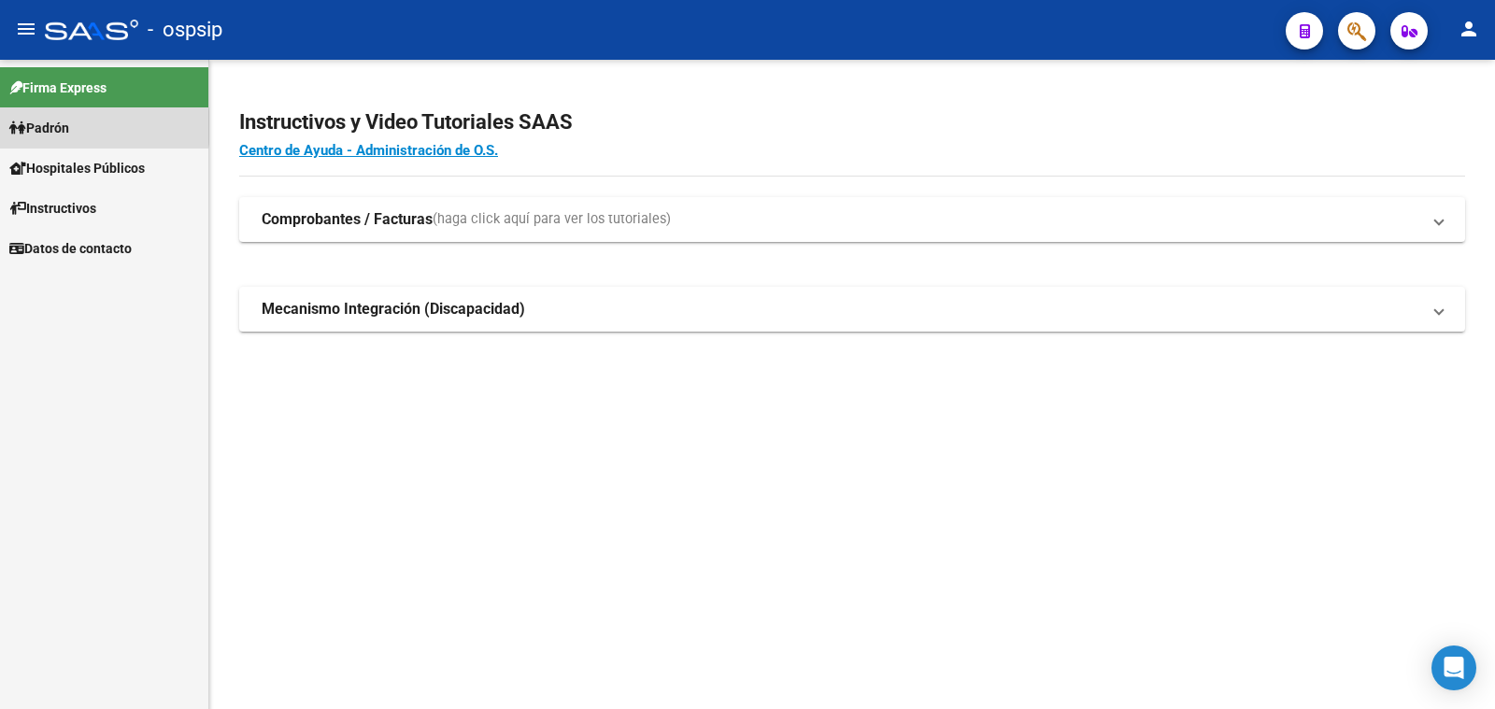
click at [60, 127] on span "Padrón" at bounding box center [39, 128] width 60 height 21
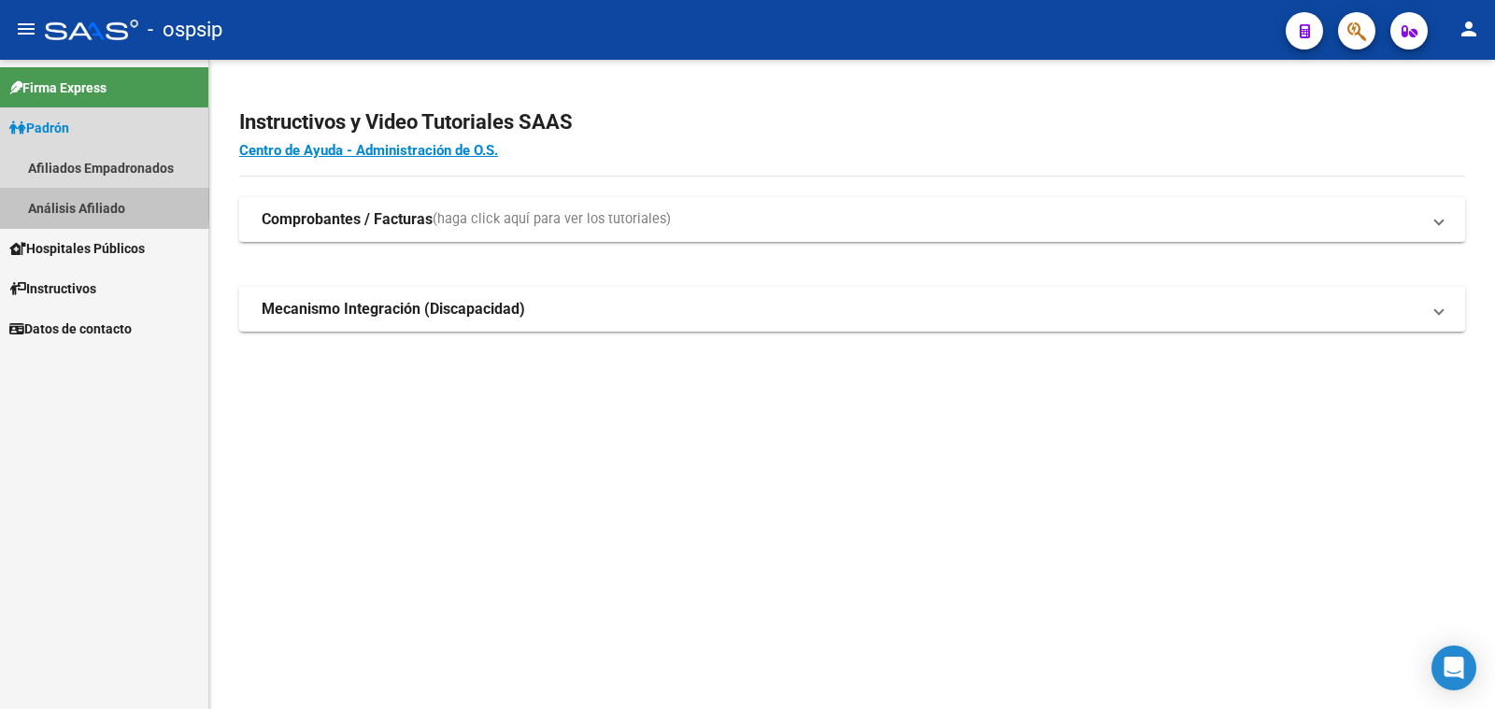
click at [40, 202] on link "Análisis Afiliado" at bounding box center [104, 208] width 208 height 40
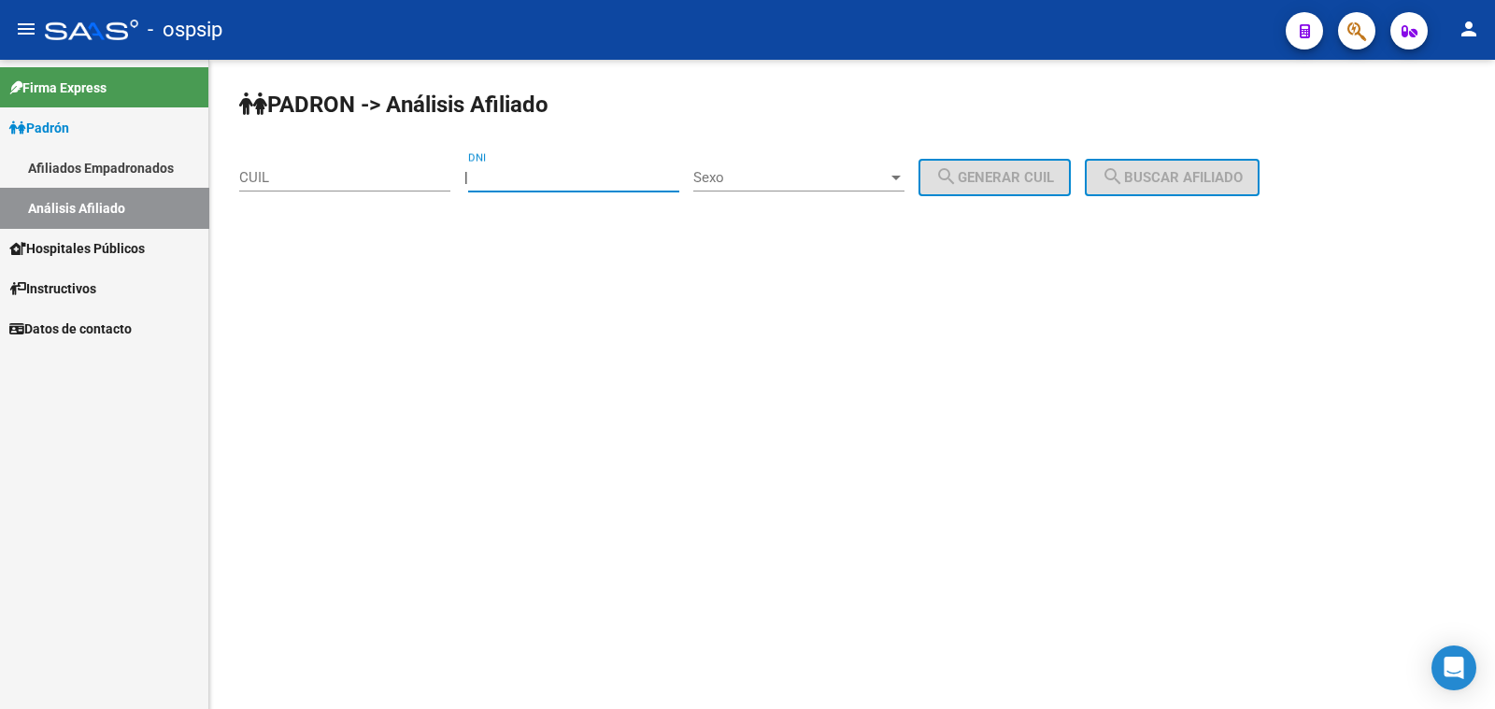
click at [525, 175] on input "DNI" at bounding box center [573, 177] width 211 height 17
click at [575, 123] on div "PADRON -> Análisis Afiliado CUIL | DNI Sexo Sexo search Generar CUIL search Bus…" at bounding box center [852, 158] width 1286 height 196
click at [547, 175] on input "DNI" at bounding box center [573, 177] width 211 height 17
type input "14618624"
click at [830, 167] on div "Sexo Sexo" at bounding box center [798, 171] width 211 height 40
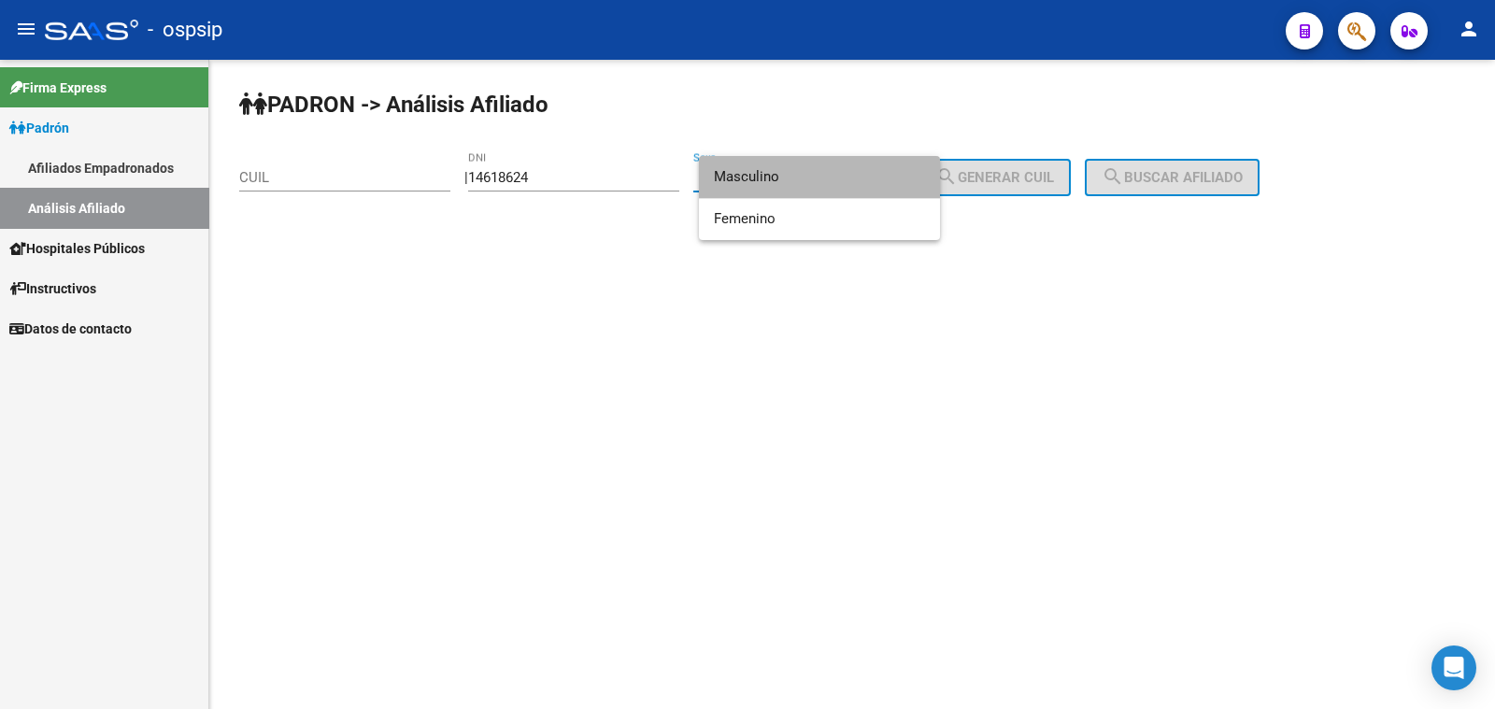
click at [830, 168] on span "Masculino" at bounding box center [819, 177] width 211 height 42
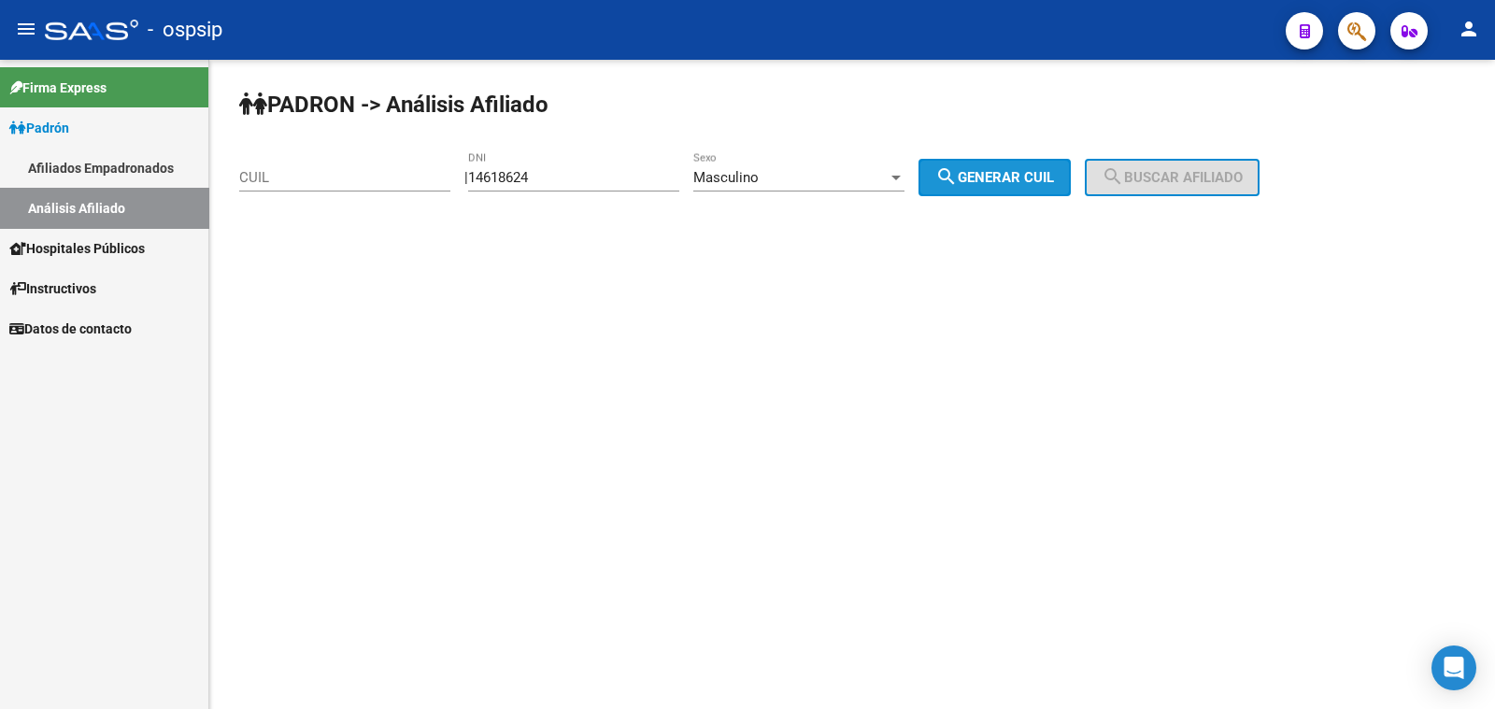
click at [979, 178] on span "search Generar CUIL" at bounding box center [994, 177] width 119 height 17
type input "20-14618624-7"
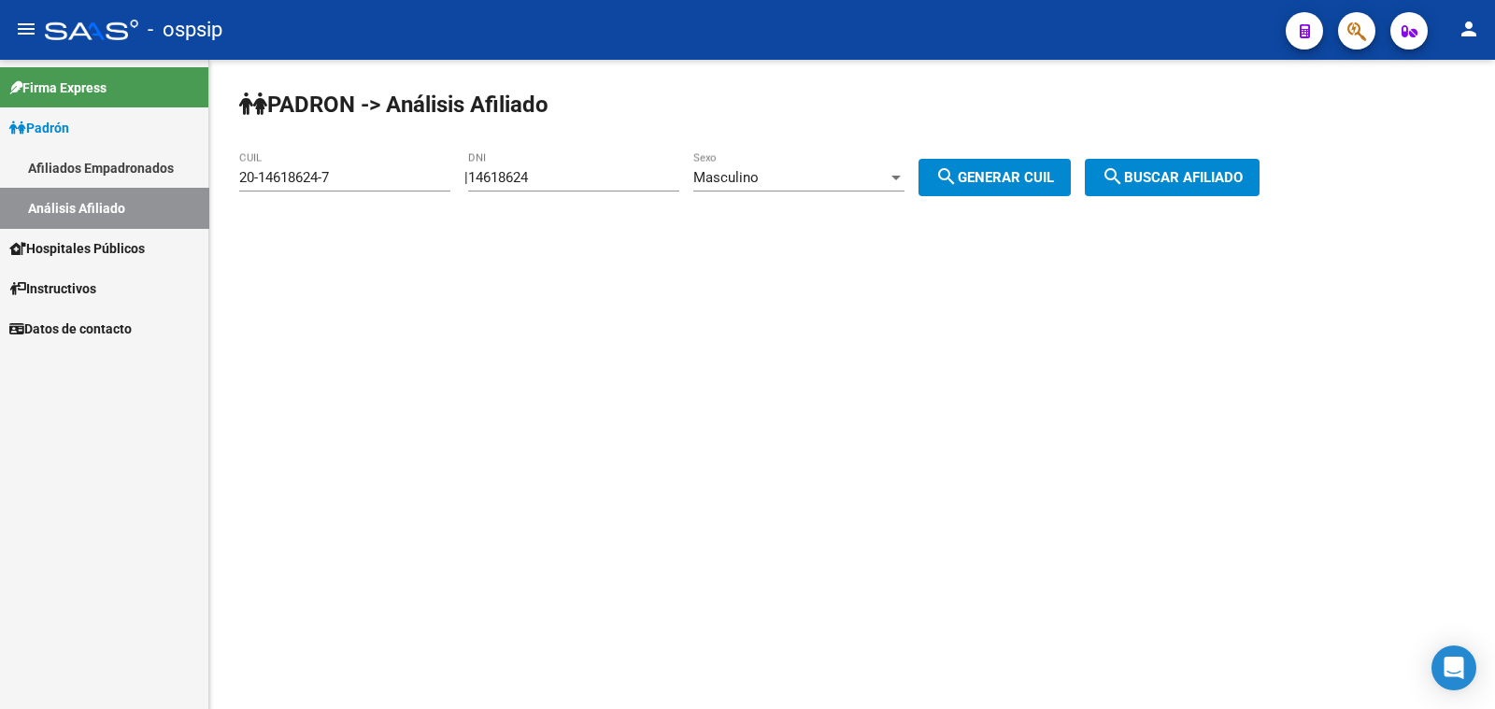
click at [1224, 175] on span "search Buscar afiliado" at bounding box center [1172, 177] width 141 height 17
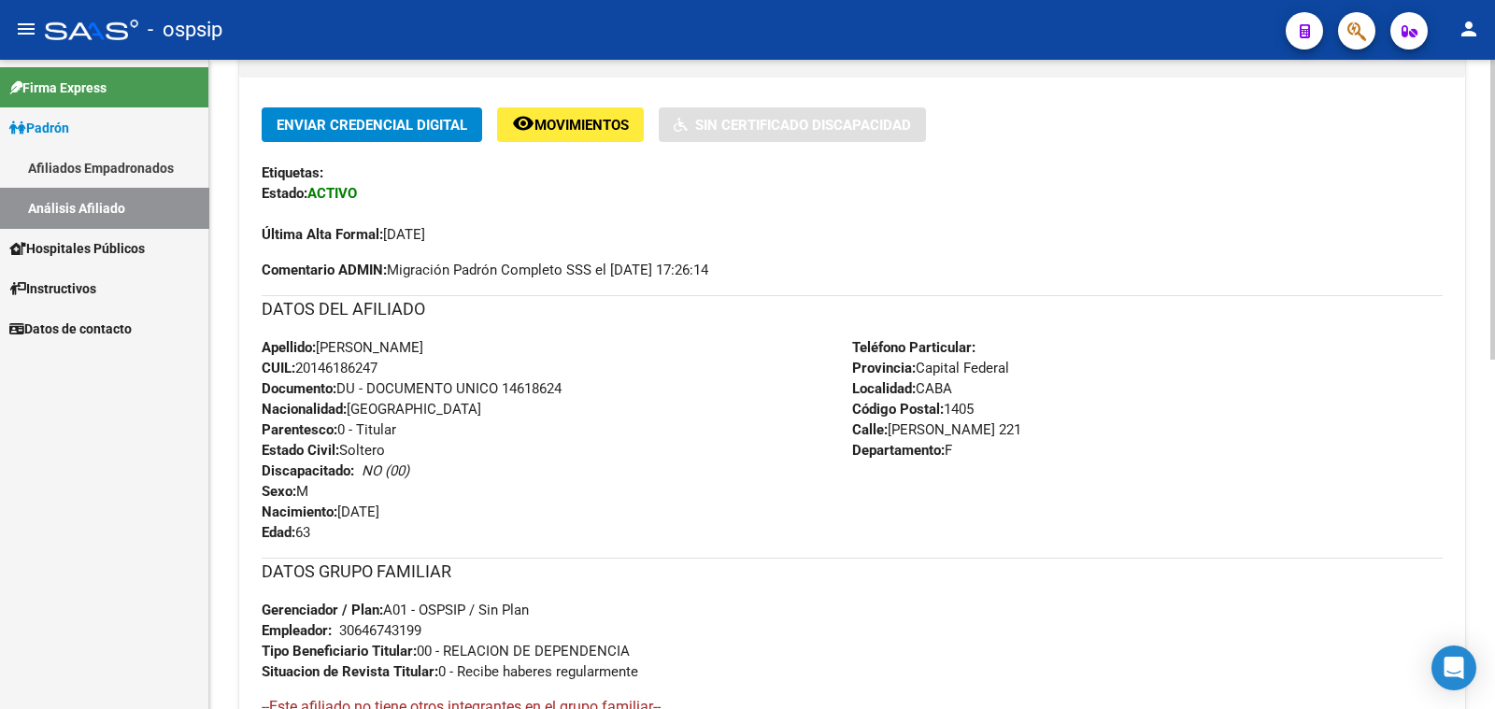
scroll to position [466, 0]
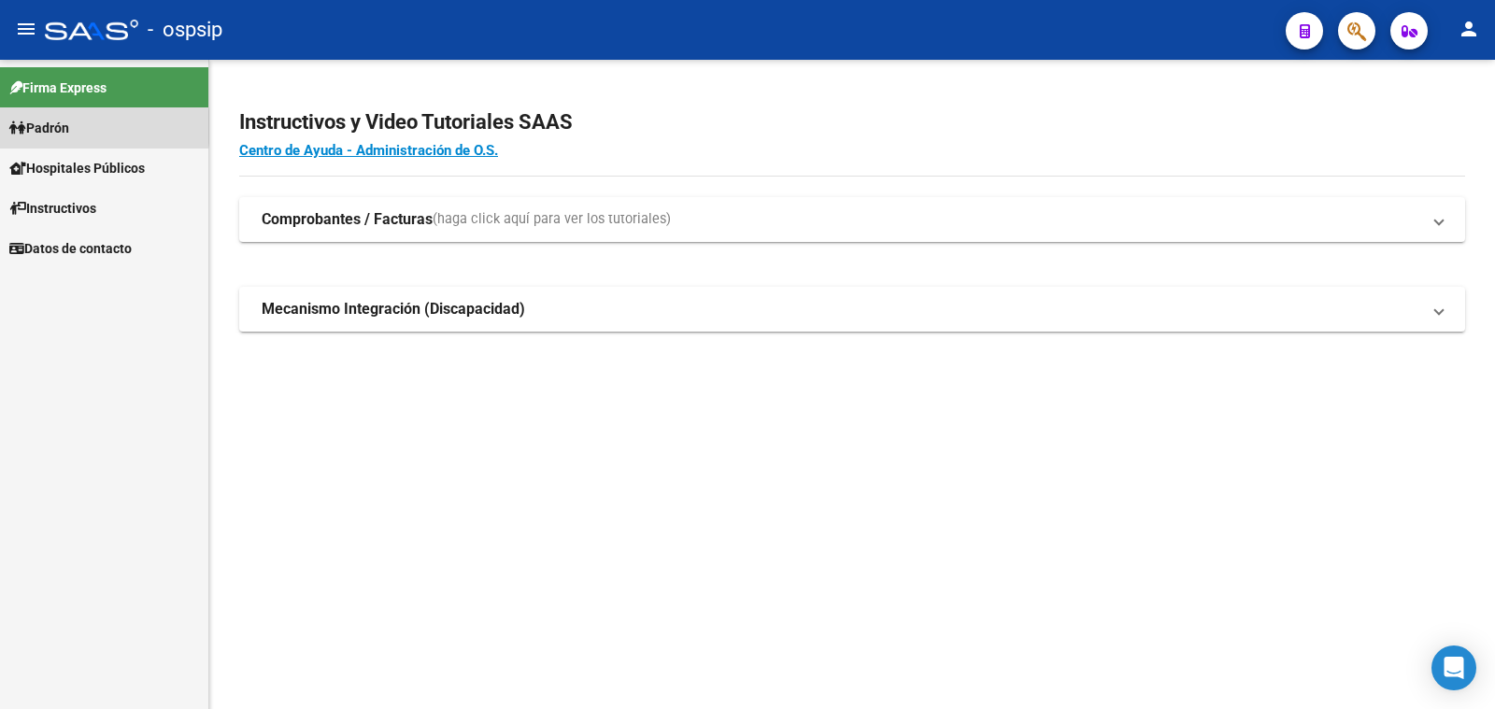
click at [59, 127] on span "Padrón" at bounding box center [39, 128] width 60 height 21
click at [63, 129] on span "Padrón" at bounding box center [39, 128] width 60 height 21
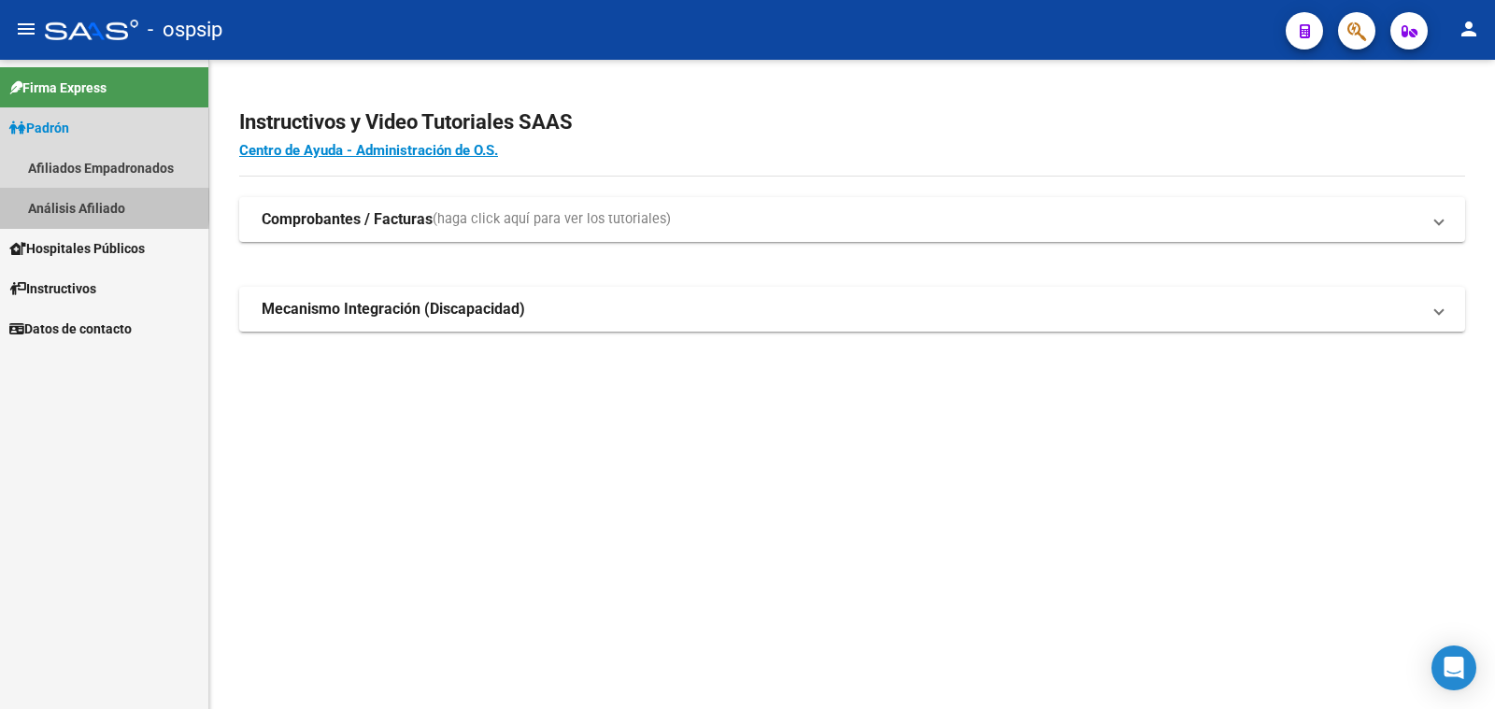
click at [91, 206] on link "Análisis Afiliado" at bounding box center [104, 208] width 208 height 40
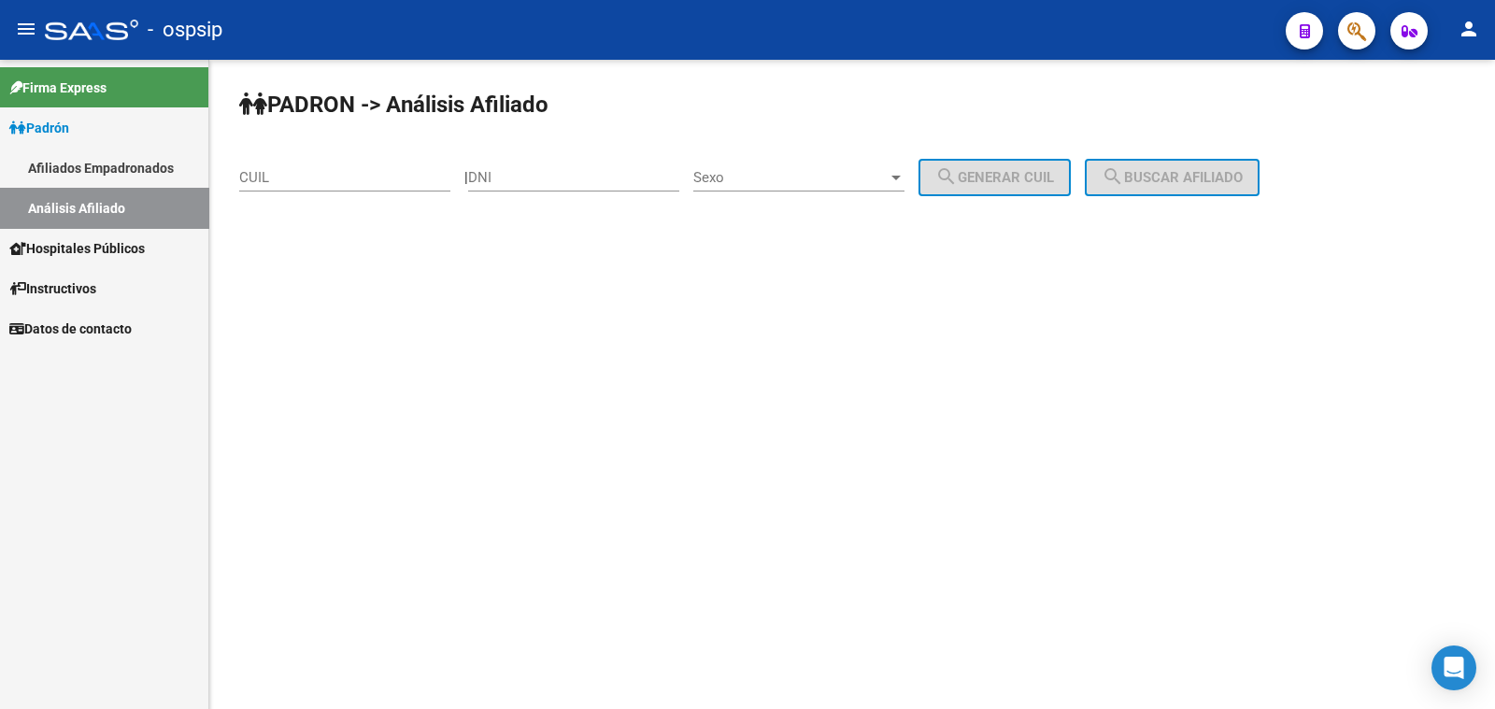
click at [544, 173] on input "DNI" at bounding box center [573, 177] width 211 height 17
type input "94466197"
click at [813, 180] on span "Sexo" at bounding box center [790, 177] width 194 height 17
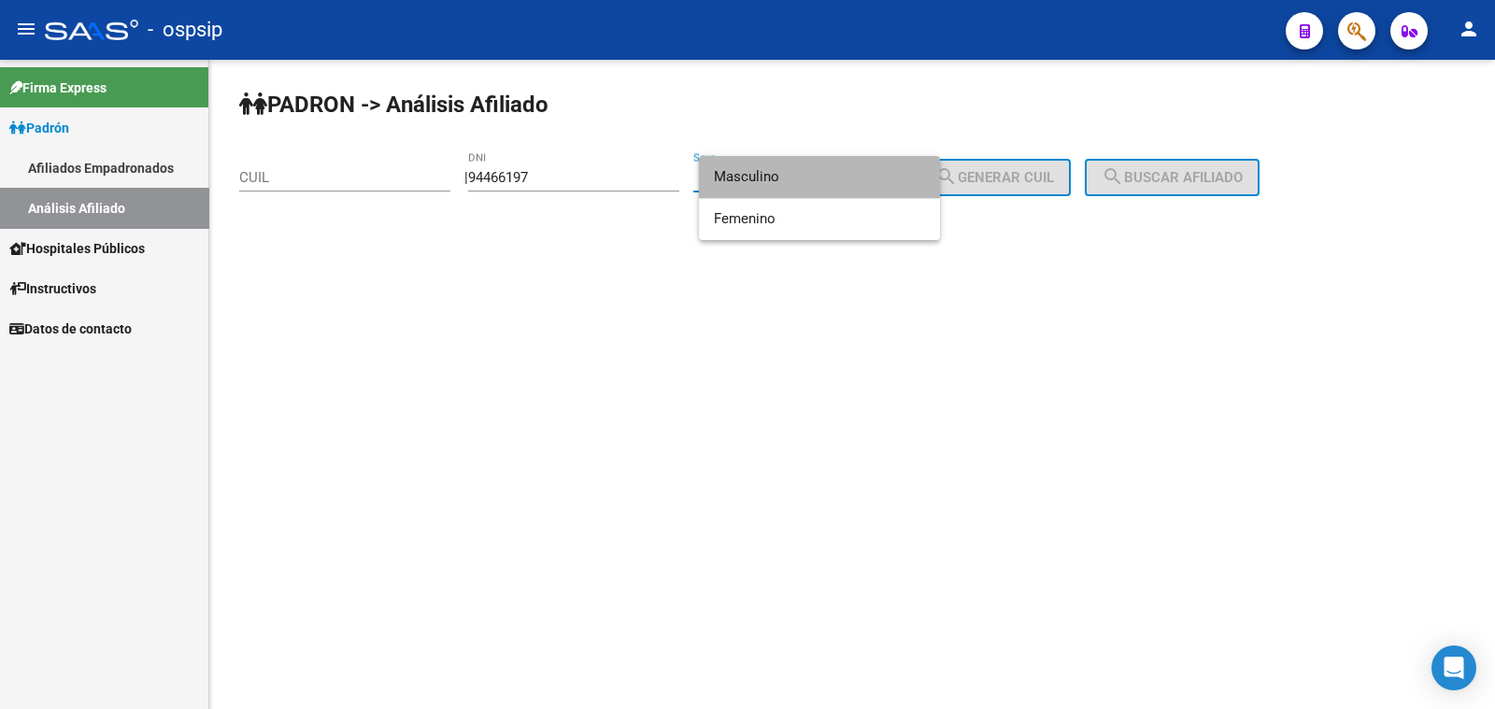
click at [818, 173] on span "Masculino" at bounding box center [819, 177] width 211 height 42
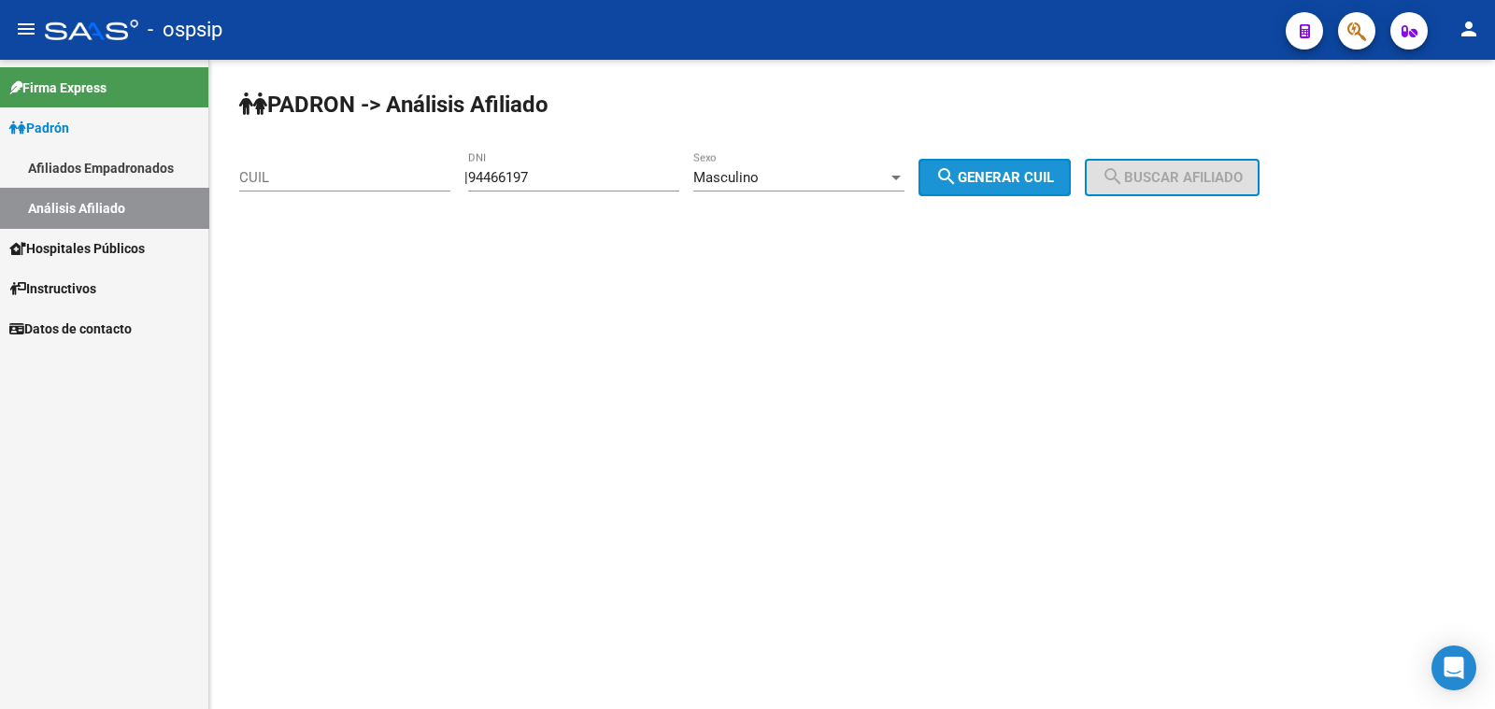
click at [994, 173] on span "search Generar CUIL" at bounding box center [994, 177] width 119 height 17
type input "20-94466197-3"
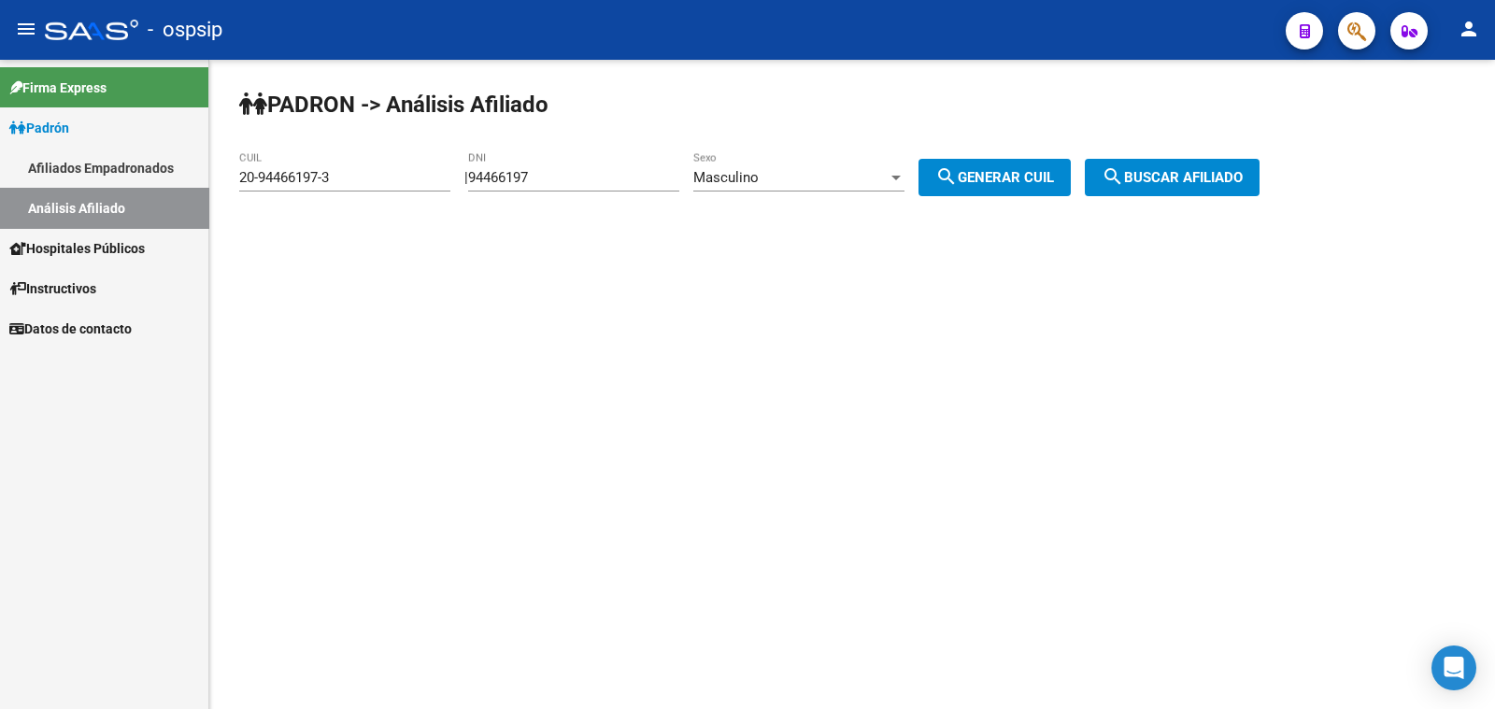
click at [1124, 170] on mat-icon "search" at bounding box center [1113, 176] width 22 height 22
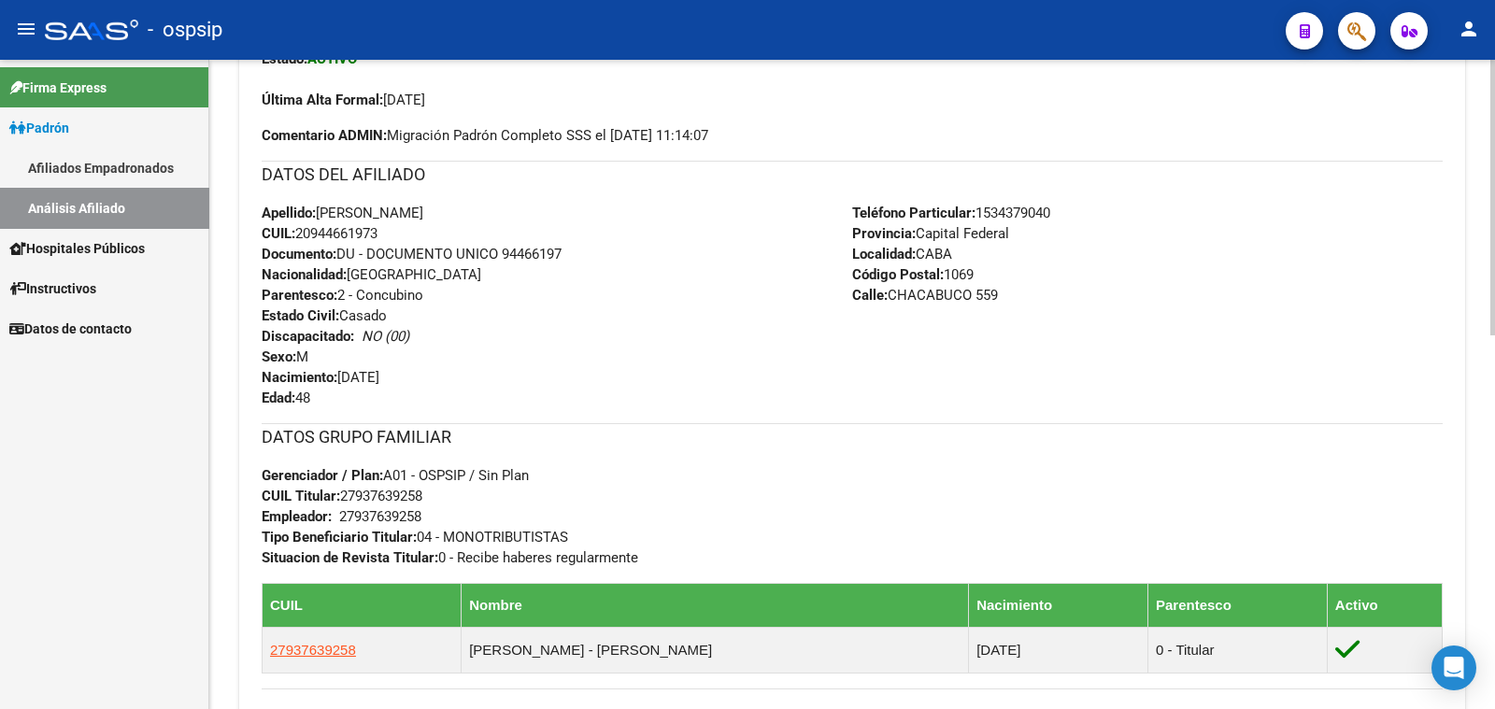
scroll to position [584, 0]
